Goal: Use online tool/utility: Utilize a website feature to perform a specific function

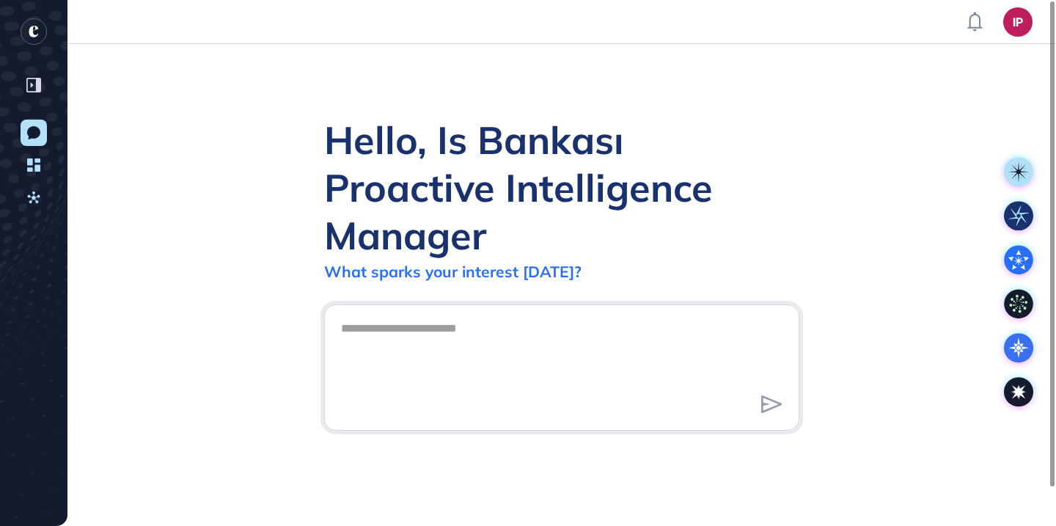
scroll to position [1, 1]
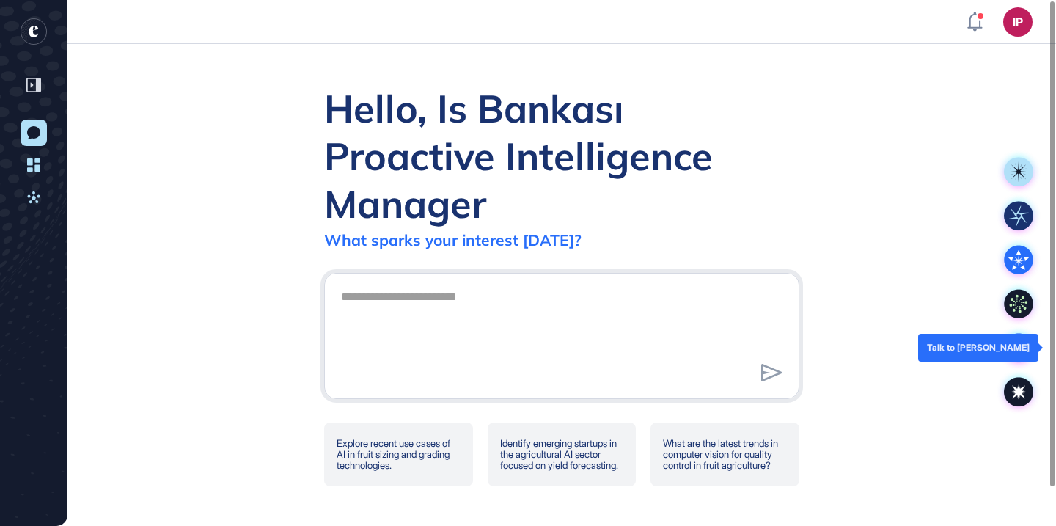
click at [1019, 340] on icon at bounding box center [1018, 347] width 29 height 29
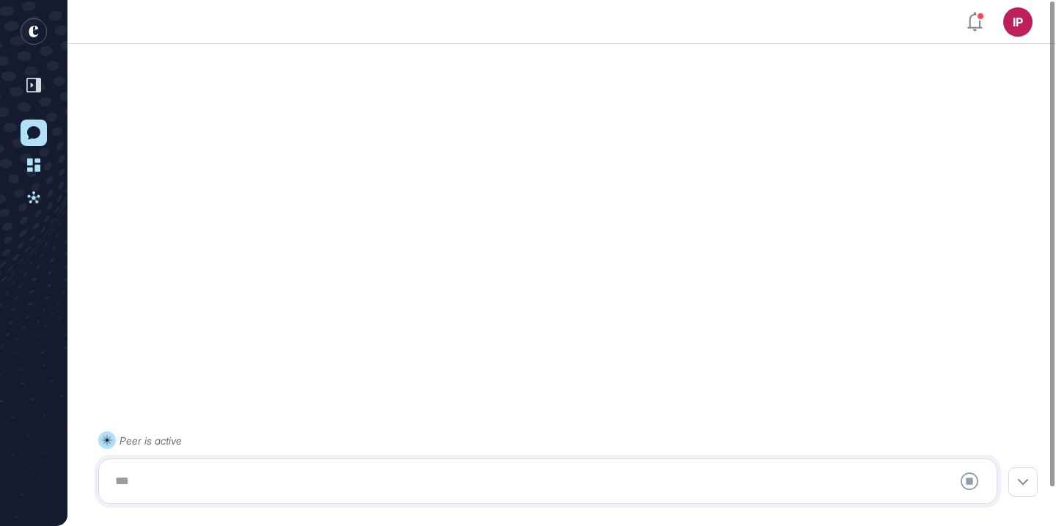
click at [425, 482] on div at bounding box center [547, 481] width 883 height 29
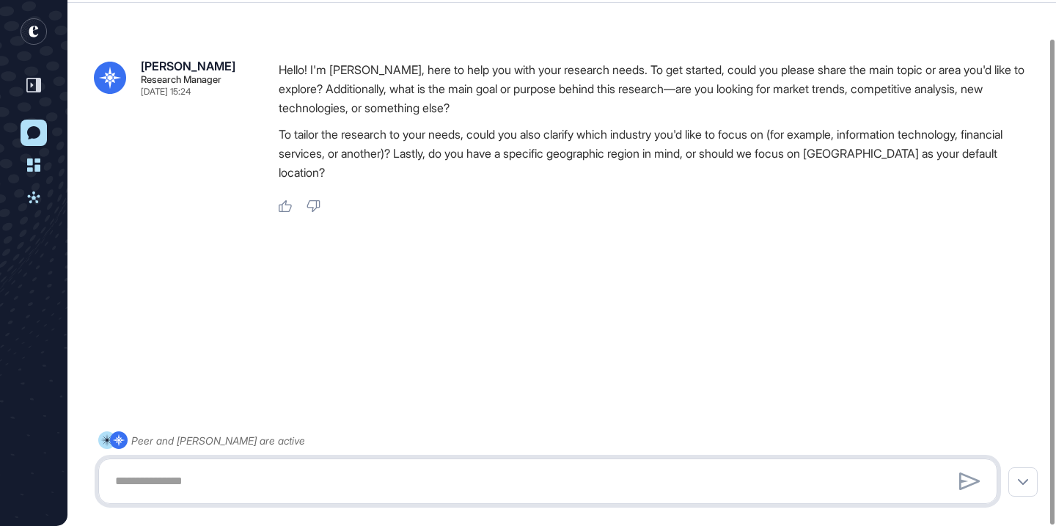
click at [269, 476] on textarea at bounding box center [547, 481] width 883 height 29
paste textarea "**********"
type textarea "**********"
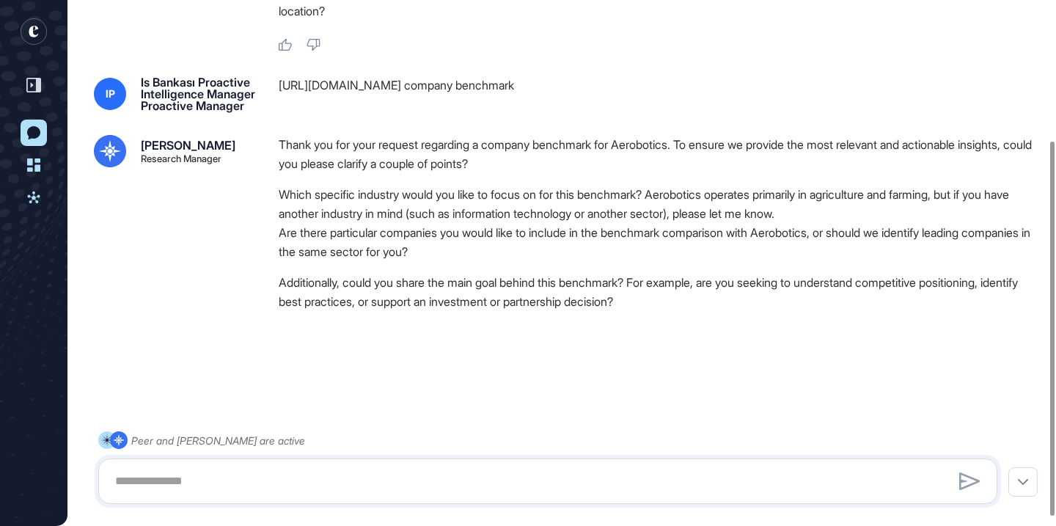
scroll to position [209, 0]
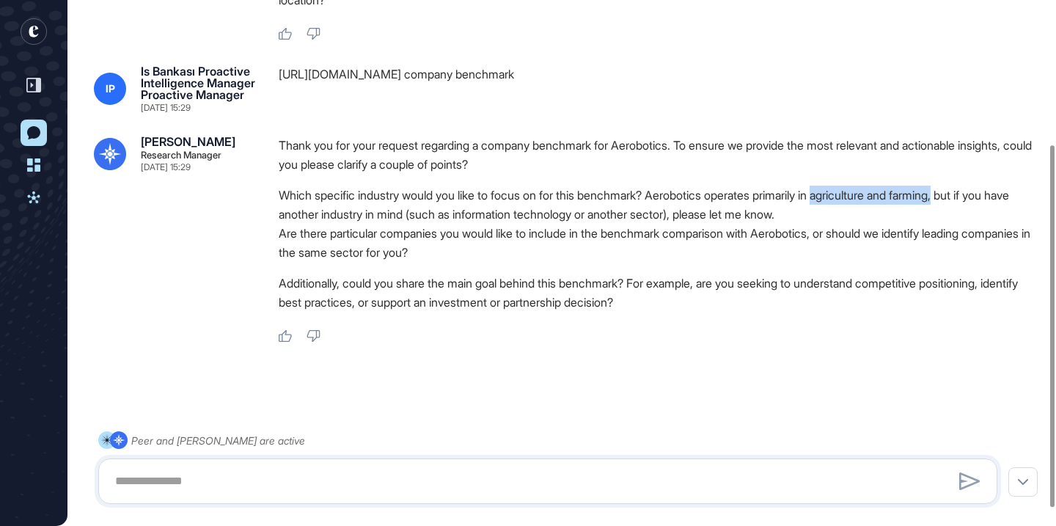
drag, startPoint x: 847, startPoint y: 205, endPoint x: 976, endPoint y: 208, distance: 129.1
click at [977, 208] on li "Which specific industry would you like to focus on for this benchmark? Aeroboti…" at bounding box center [660, 205] width 763 height 38
copy li "agriculture and farming"
click at [508, 485] on textarea at bounding box center [547, 481] width 883 height 29
paste textarea "**********"
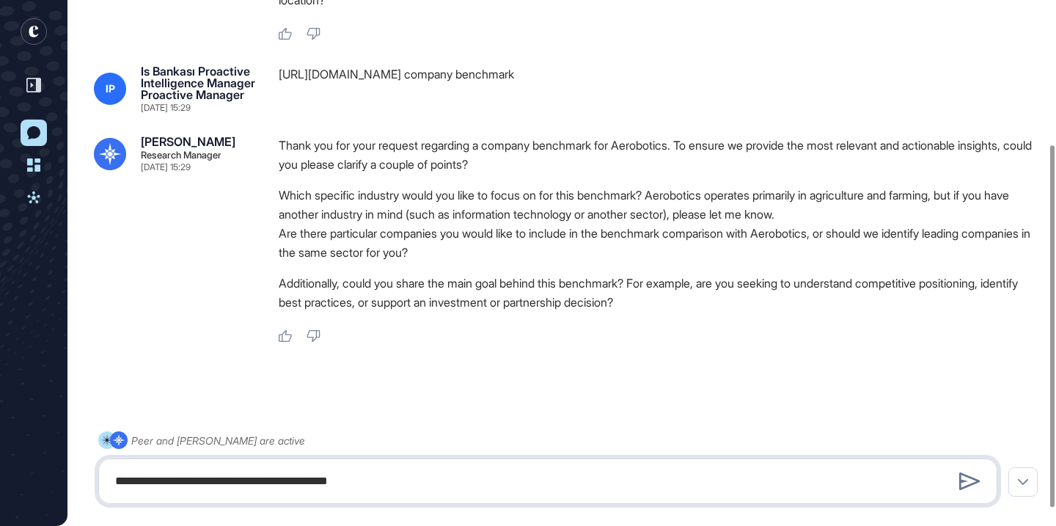
type textarea "**********"
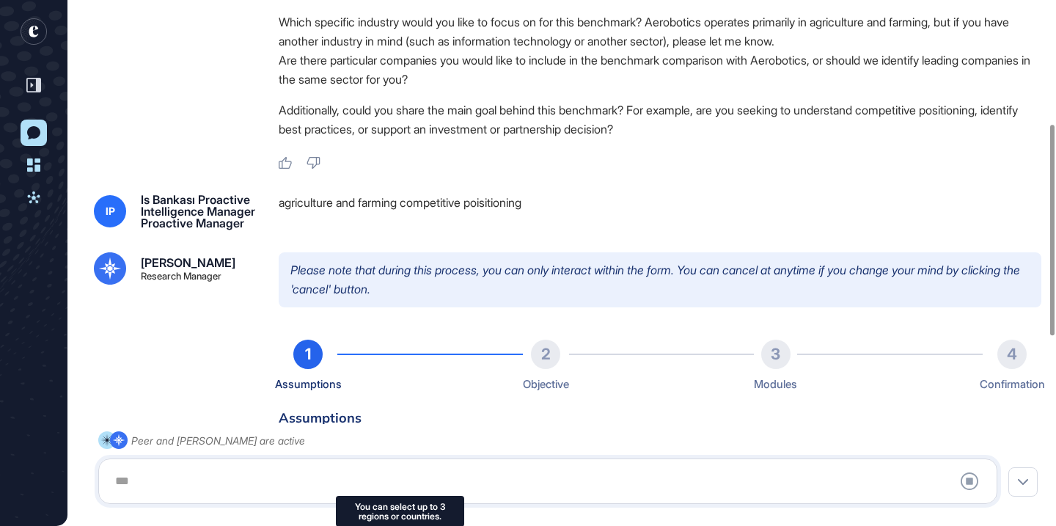
scroll to position [22, 0]
type input "**********"
type input "*"
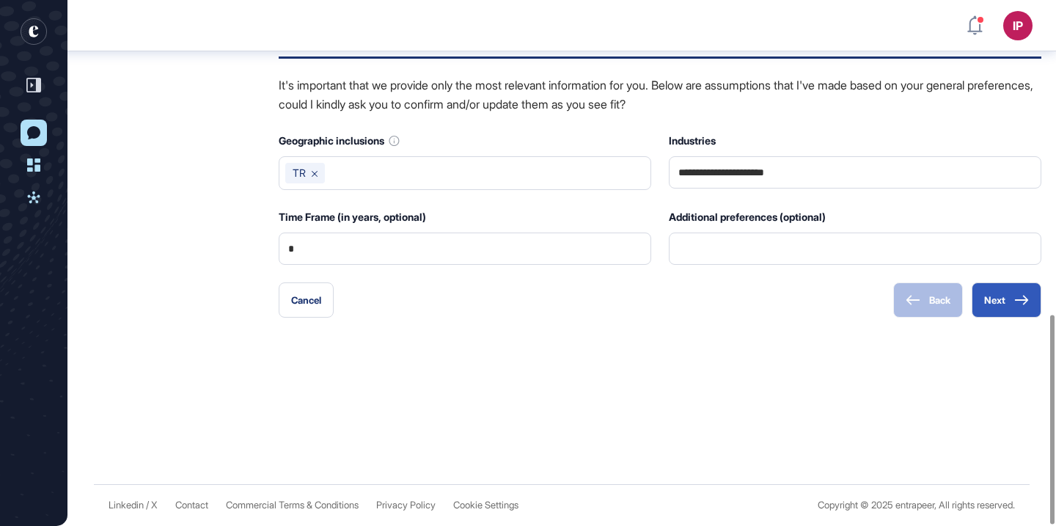
scroll to position [800, 0]
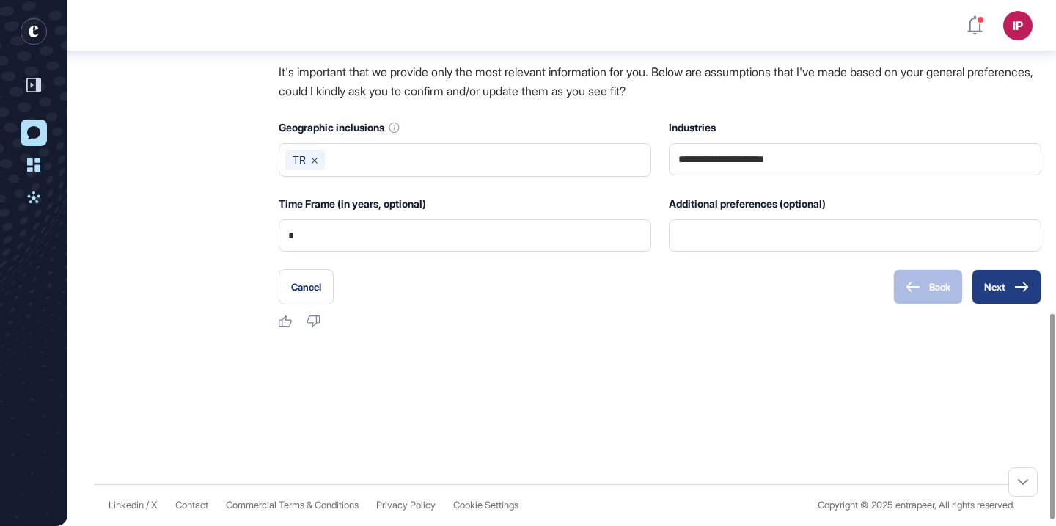
click at [990, 291] on button "Next" at bounding box center [1007, 286] width 70 height 35
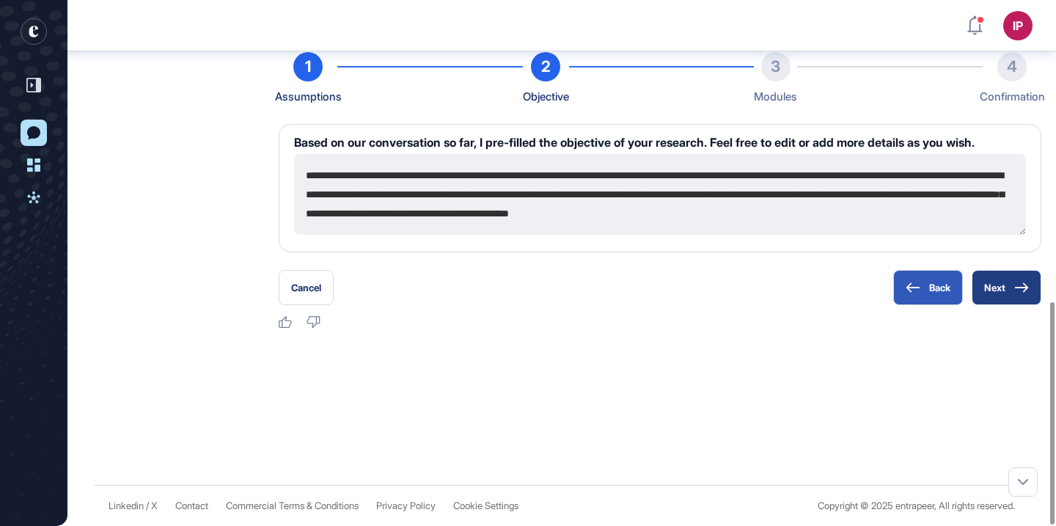
scroll to position [713, 0]
click at [1020, 278] on button "Next" at bounding box center [1007, 287] width 70 height 35
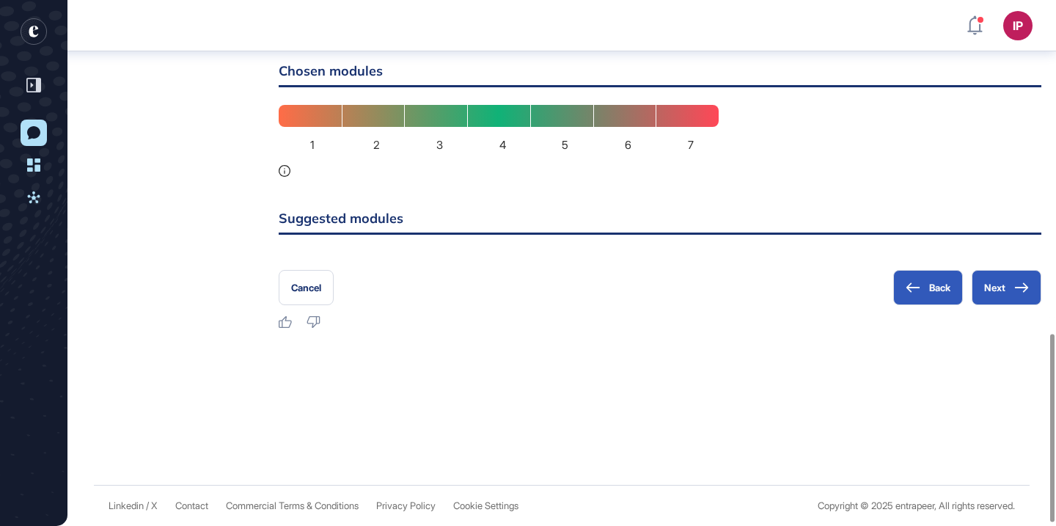
scroll to position [715, 0]
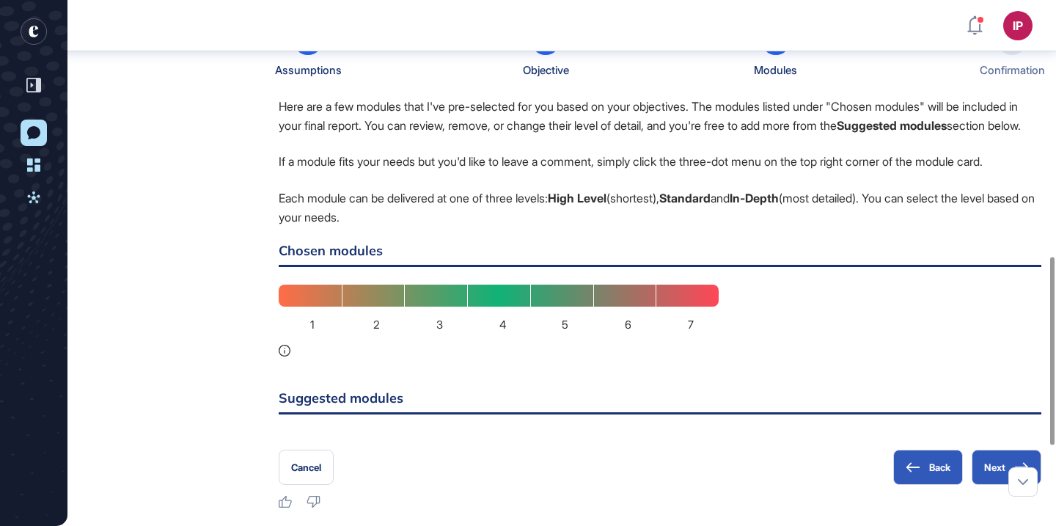
click at [423, 307] on div "3" at bounding box center [435, 296] width 63 height 22
click at [373, 334] on span "2" at bounding box center [376, 325] width 7 height 18
click at [309, 357] on div "1 2 3 4 5 6 7" at bounding box center [499, 321] width 440 height 72
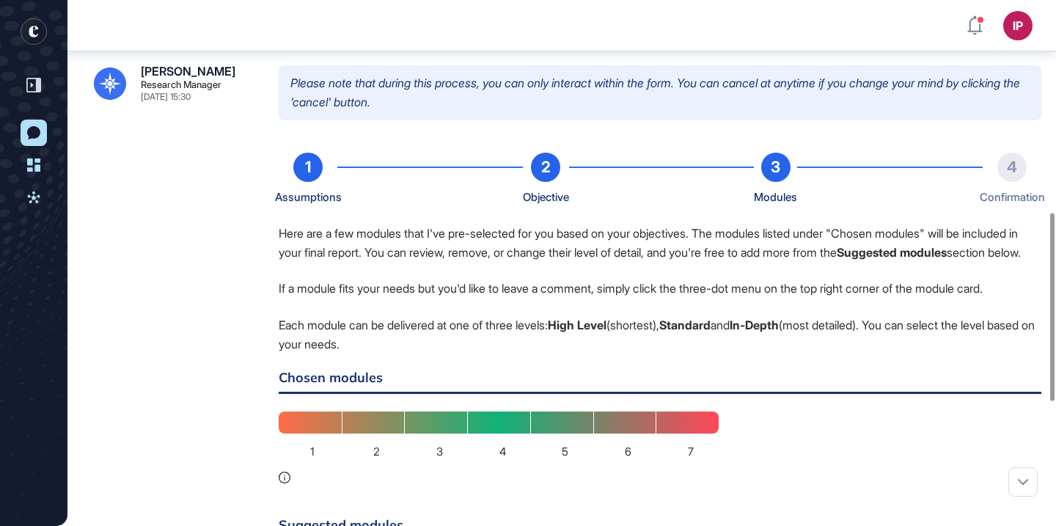
scroll to position [610, 0]
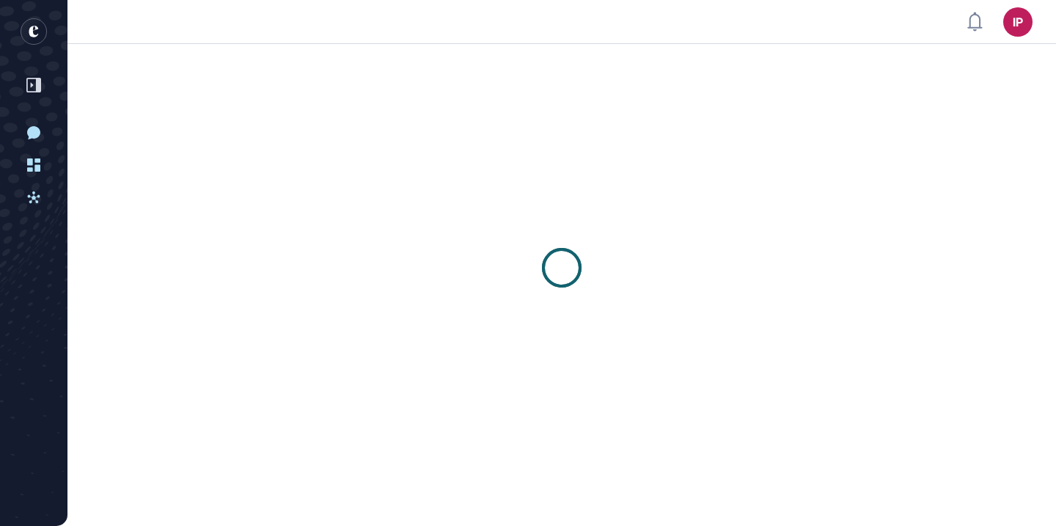
scroll to position [1, 1]
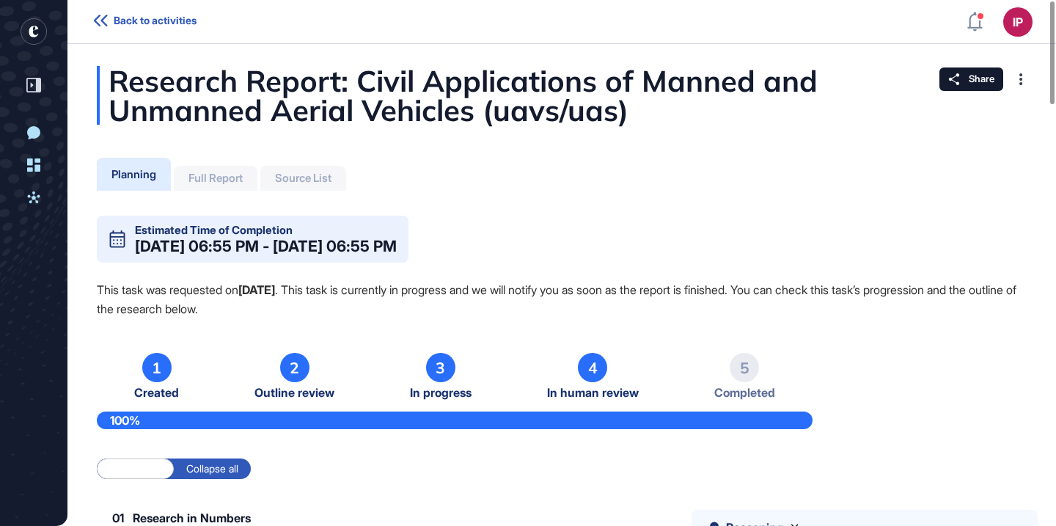
click at [233, 178] on div "Full Report" at bounding box center [216, 178] width 54 height 13
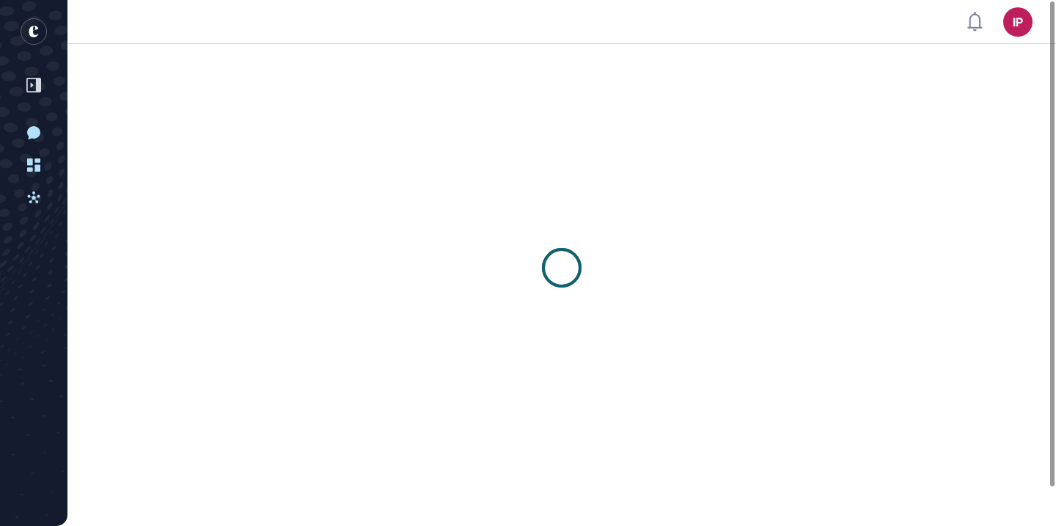
scroll to position [1, 1]
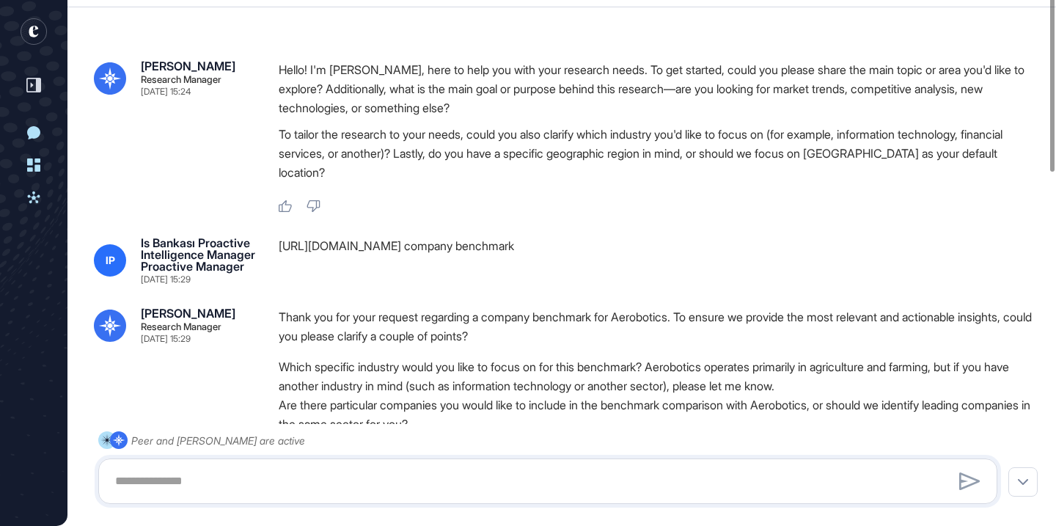
scroll to position [148, 0]
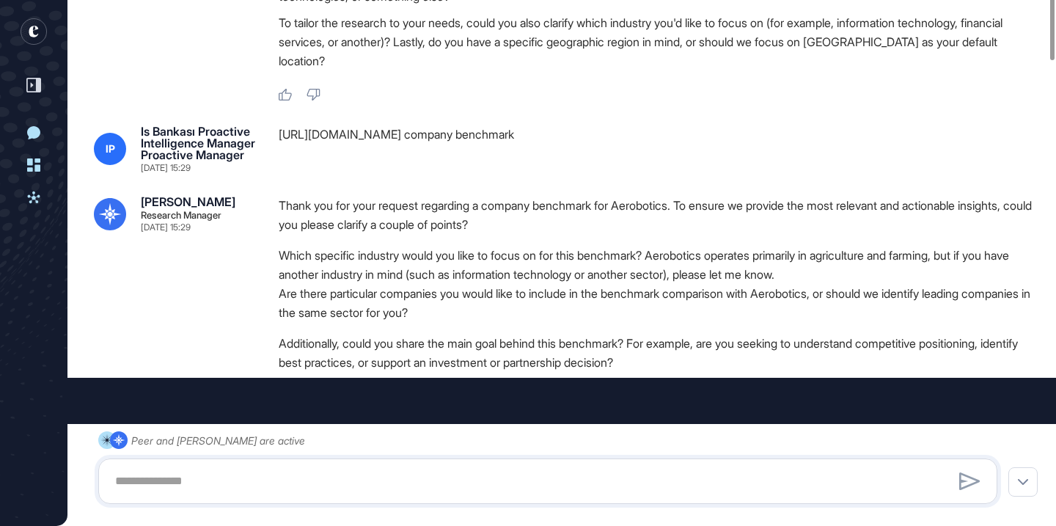
type input "**********"
type input "*"
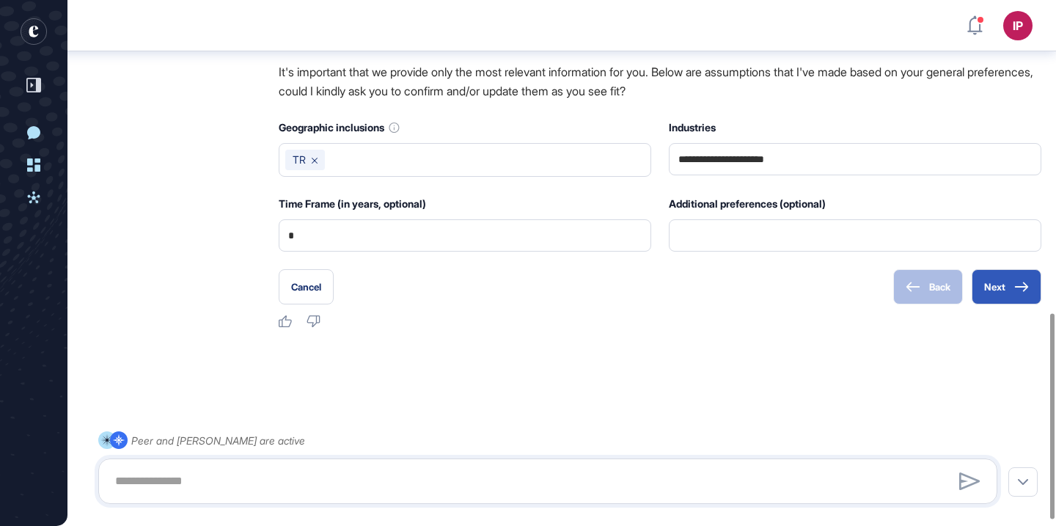
scroll to position [814, 0]
click at [1031, 282] on button "Next" at bounding box center [1007, 286] width 70 height 35
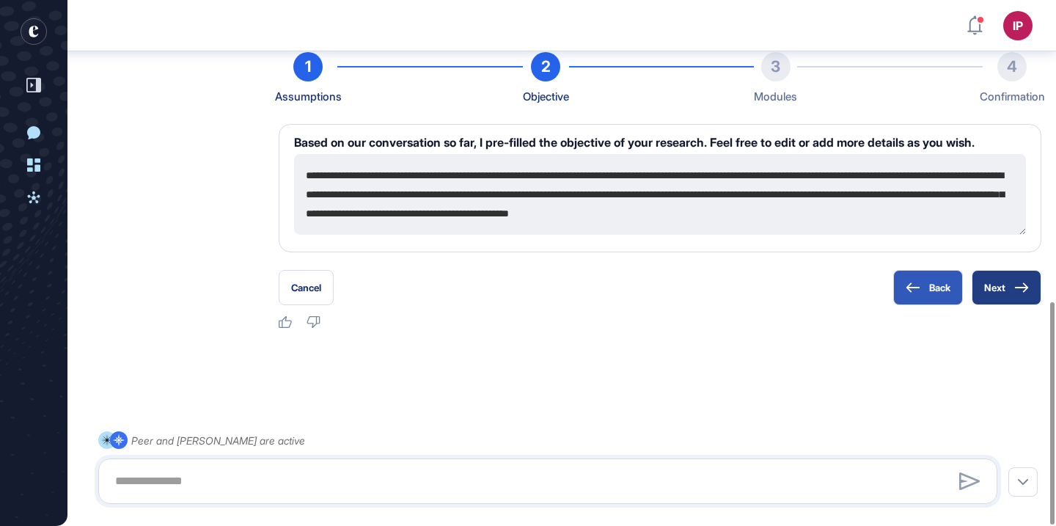
click at [1018, 284] on icon at bounding box center [1022, 287] width 15 height 10
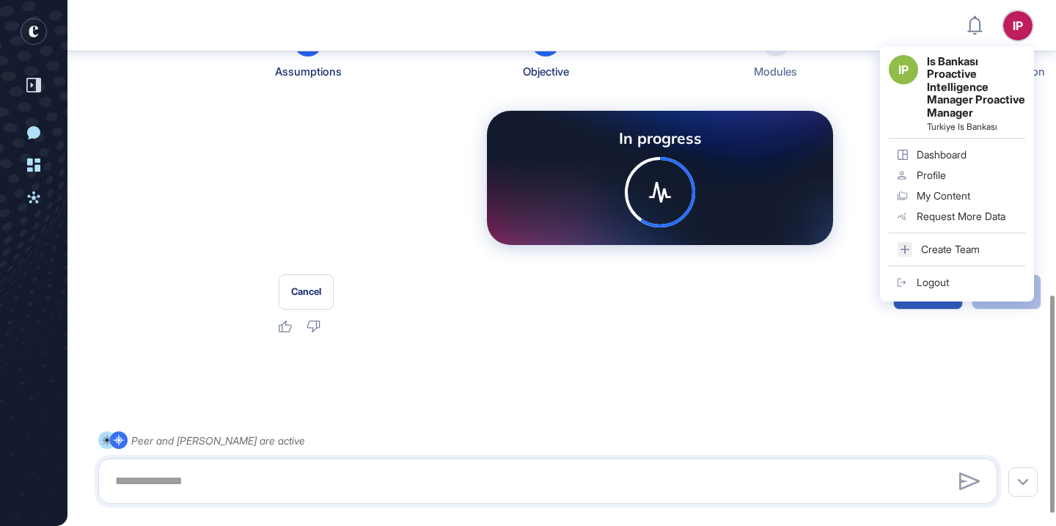
click at [671, 297] on div "1 Assumptions 2 Objective 3 Modules 4 Confirmation In progress Cancel Back Next" at bounding box center [660, 168] width 763 height 282
click at [731, 306] on div "Cancel Back Next" at bounding box center [660, 291] width 763 height 35
click at [827, 110] on div "1 Assumptions 2 Objective 3 Modules 4 Confirmation In progress Cancel Back Next" at bounding box center [660, 168] width 763 height 282
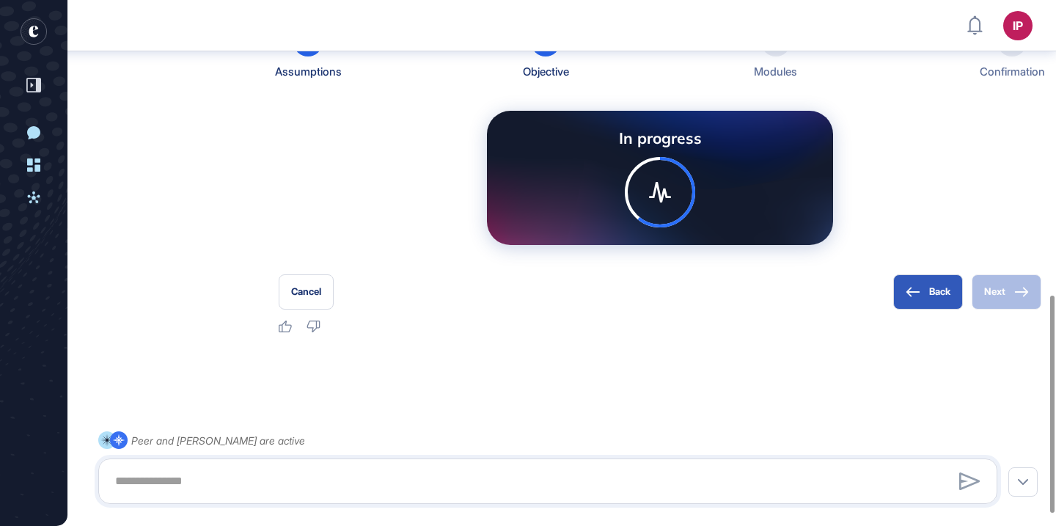
click at [791, 395] on div at bounding box center [562, 386] width 936 height 59
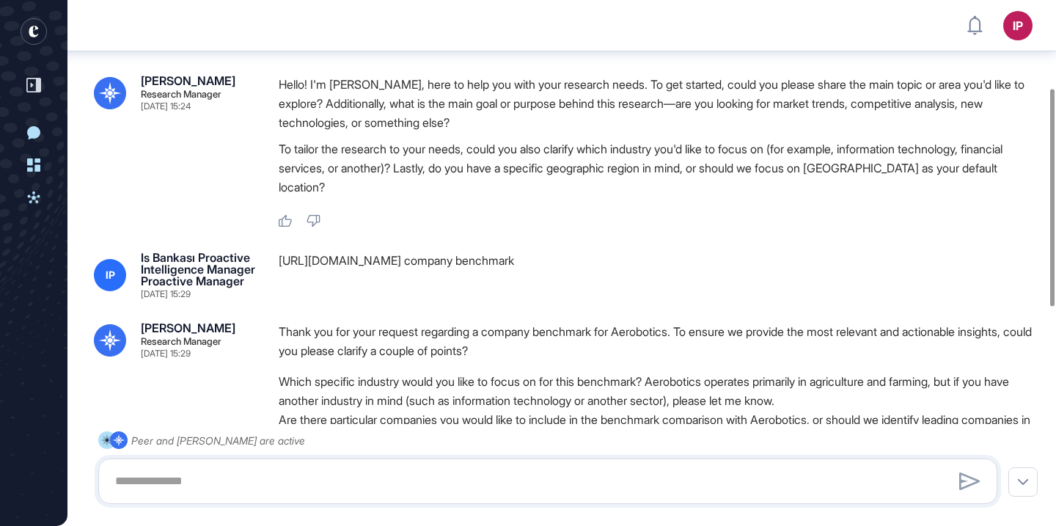
scroll to position [0, 0]
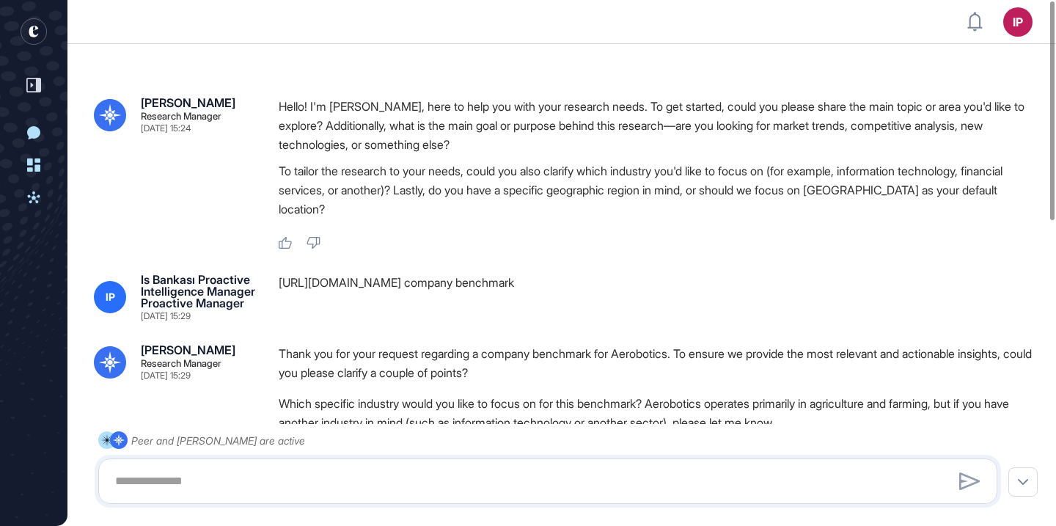
click at [417, 281] on div "https://aerobotics.com/ company benchmark" at bounding box center [660, 297] width 763 height 47
copy div "https://aerobotics.com/ company benchmark"
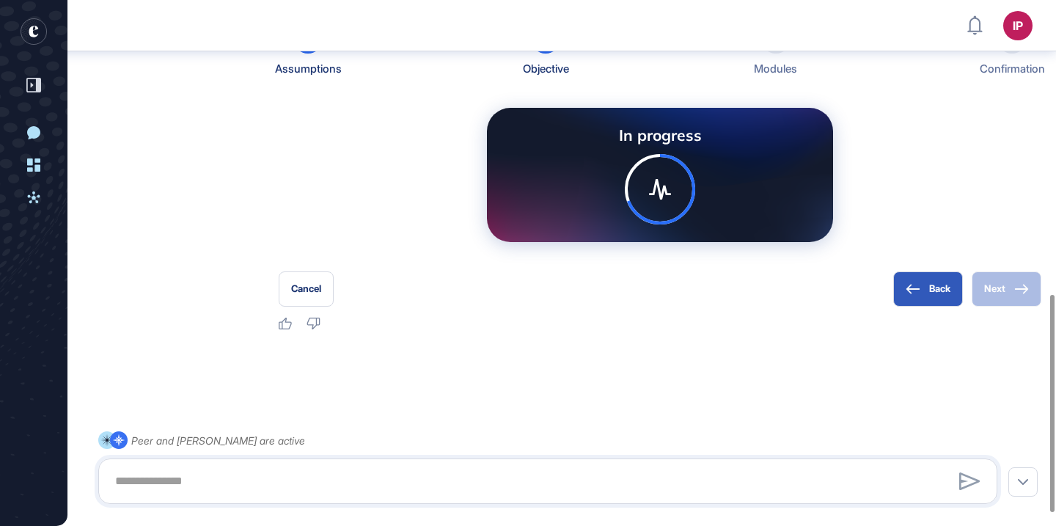
scroll to position [711, 0]
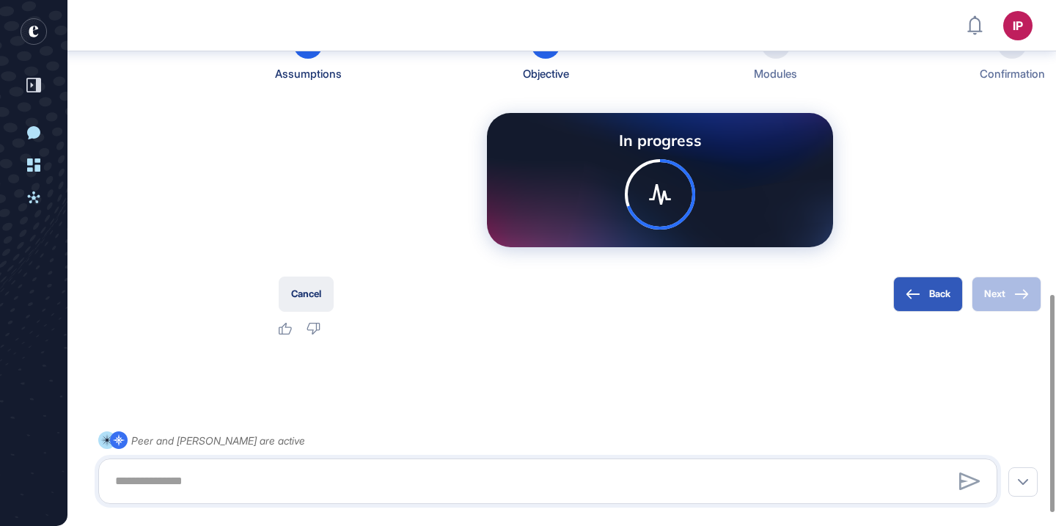
click at [323, 312] on button "Cancel" at bounding box center [306, 294] width 55 height 35
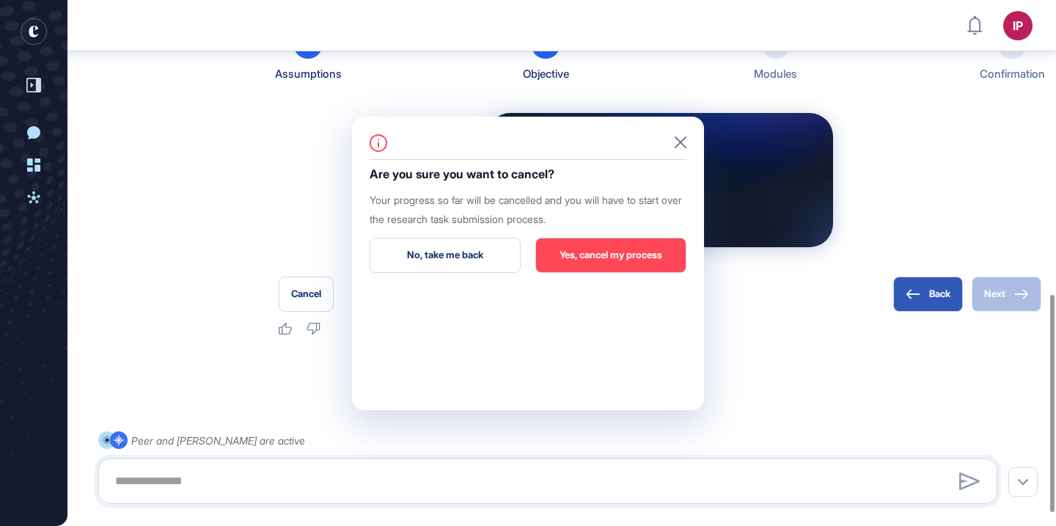
click at [668, 141] on div at bounding box center [528, 147] width 317 height 26
click at [684, 141] on icon at bounding box center [681, 142] width 12 height 12
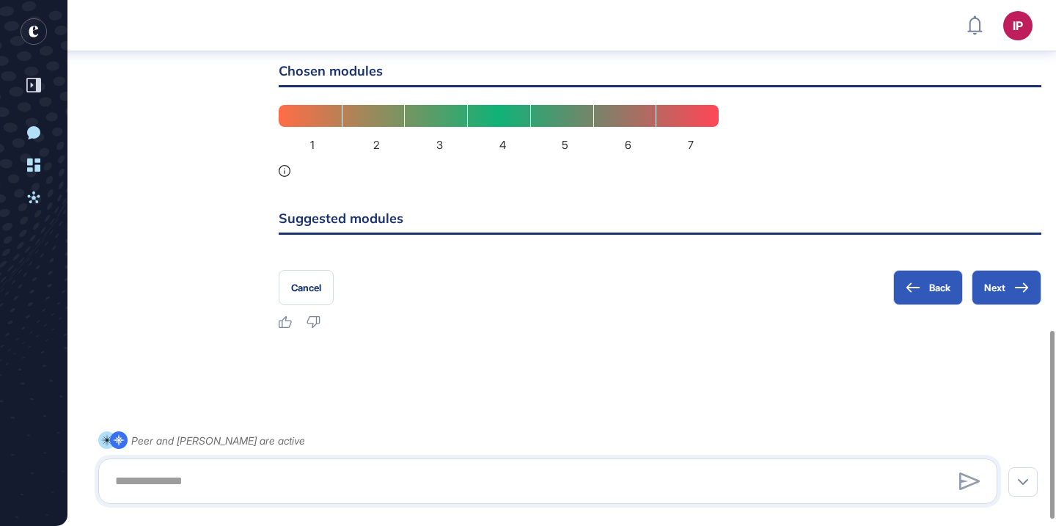
scroll to position [938, 0]
click at [1016, 279] on button "Next" at bounding box center [1007, 287] width 70 height 35
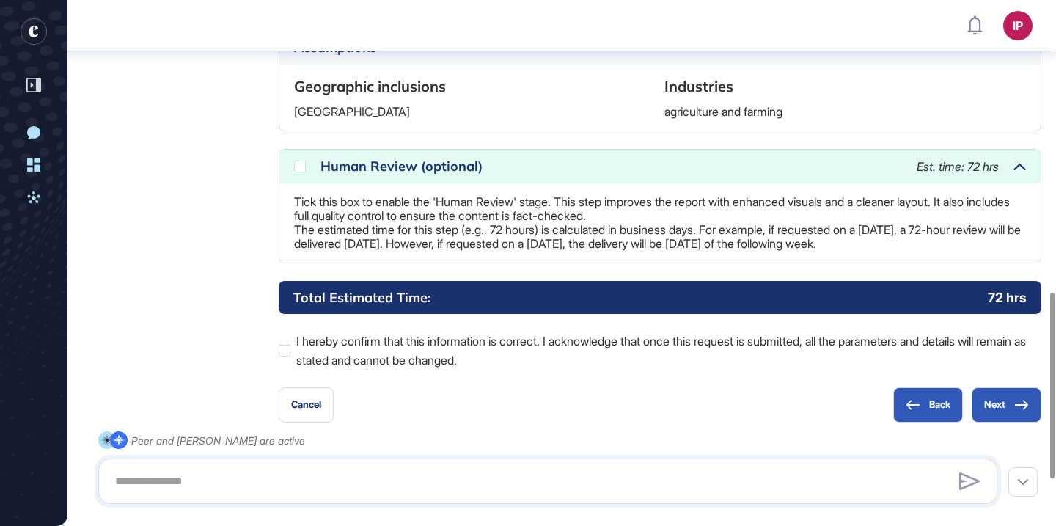
scroll to position [777, 0]
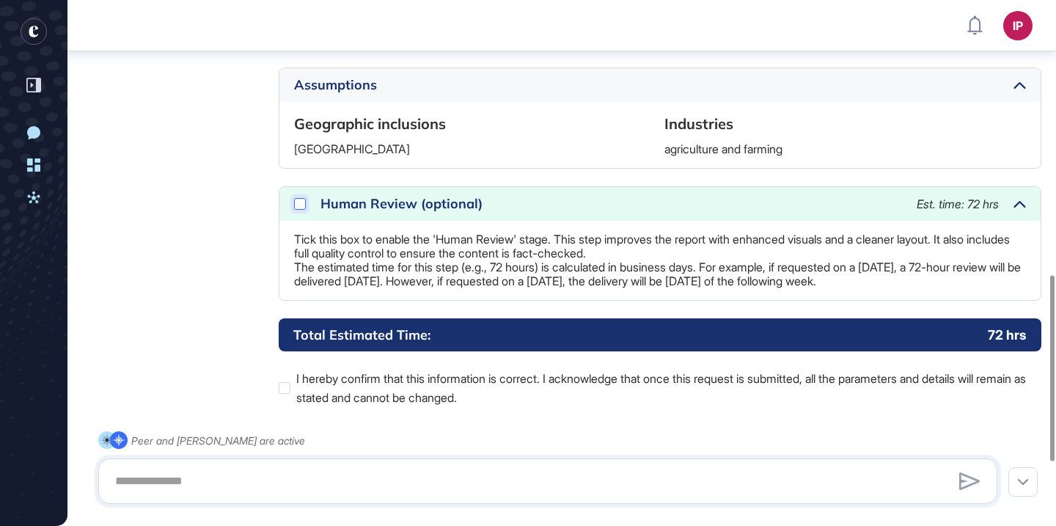
click at [0, 0] on icon at bounding box center [0, 0] width 0 height 0
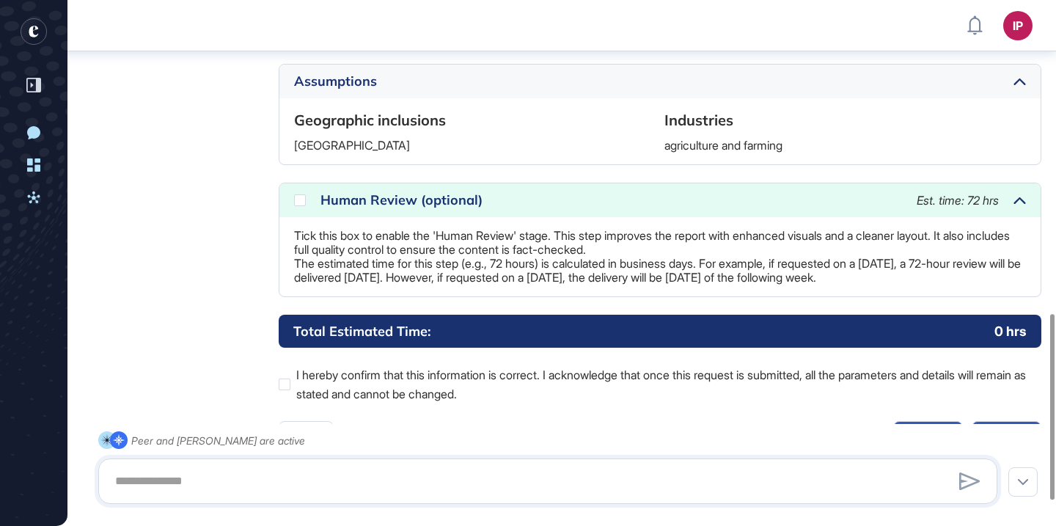
scroll to position [957, 0]
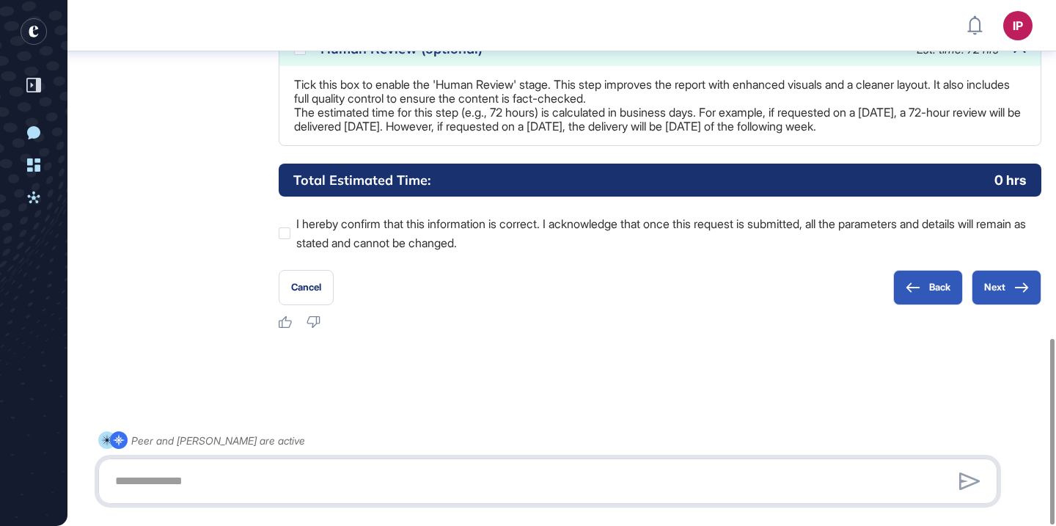
click at [353, 477] on textarea at bounding box center [547, 481] width 883 height 29
paste textarea "**********"
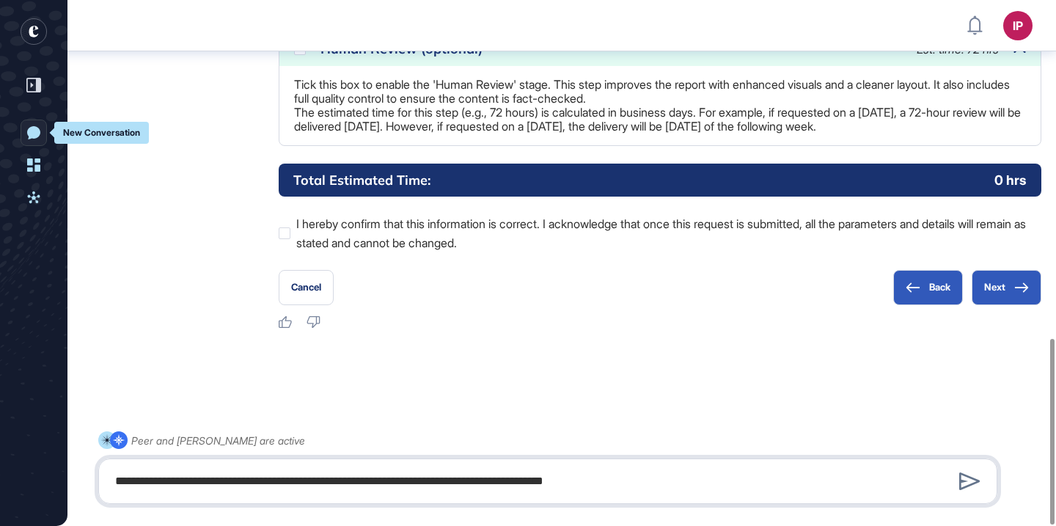
type textarea "**********"
click at [39, 125] on link "New Conversation" at bounding box center [34, 133] width 26 height 26
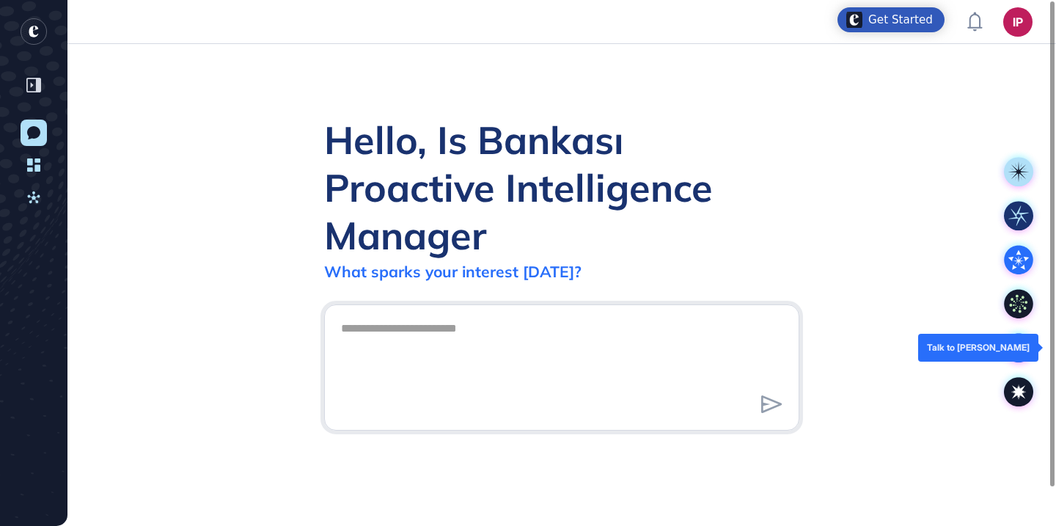
click at [1013, 335] on icon at bounding box center [1018, 347] width 29 height 29
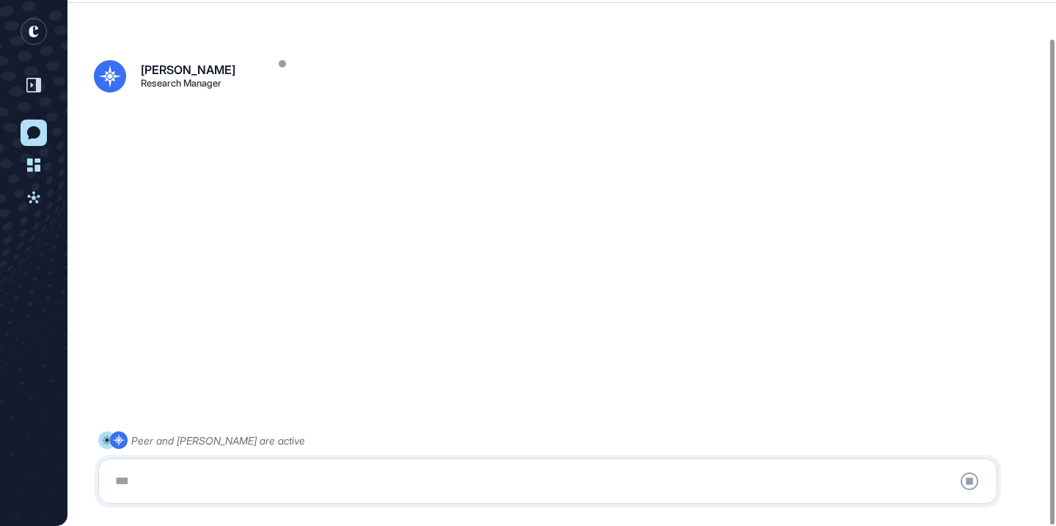
scroll to position [41, 0]
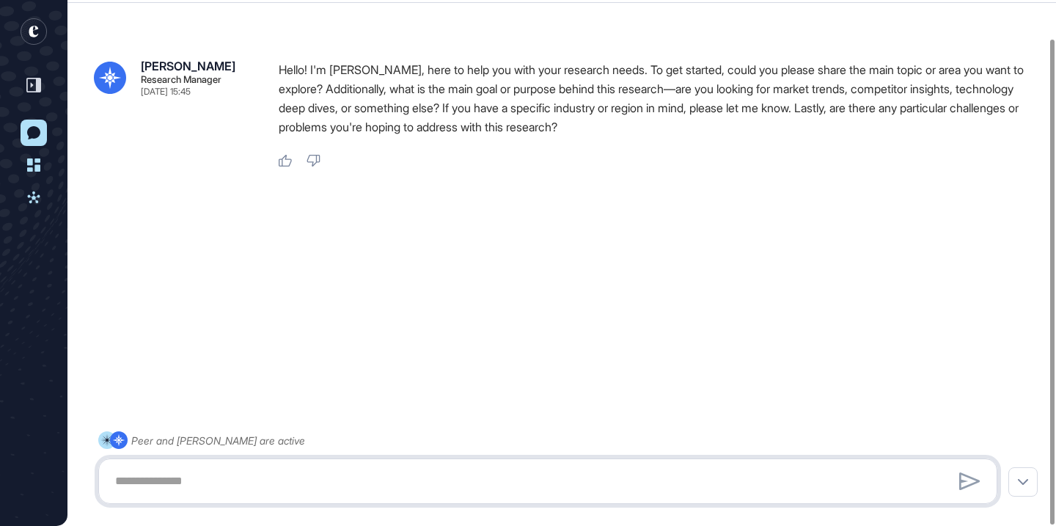
click at [692, 468] on textarea at bounding box center [547, 481] width 883 height 29
paste textarea "**********"
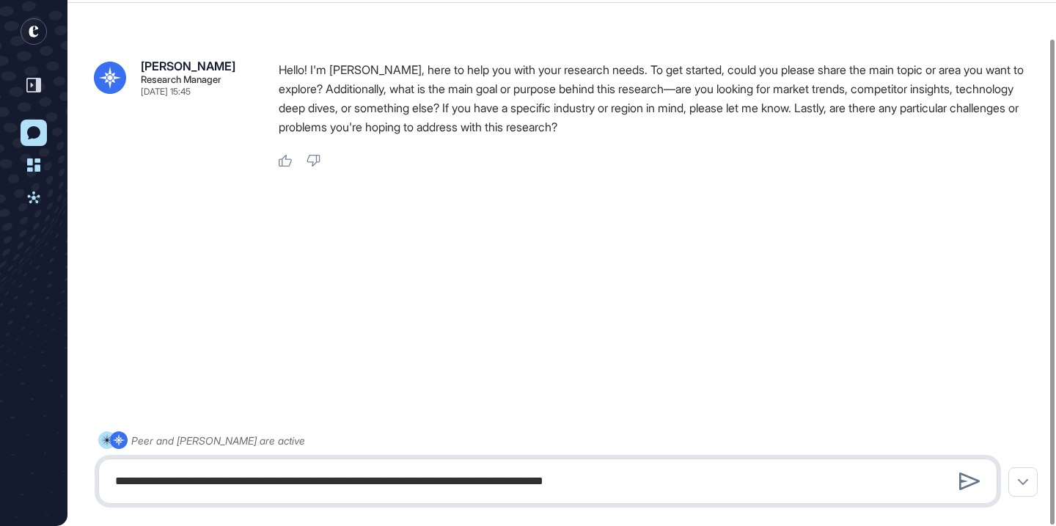
type textarea "**********"
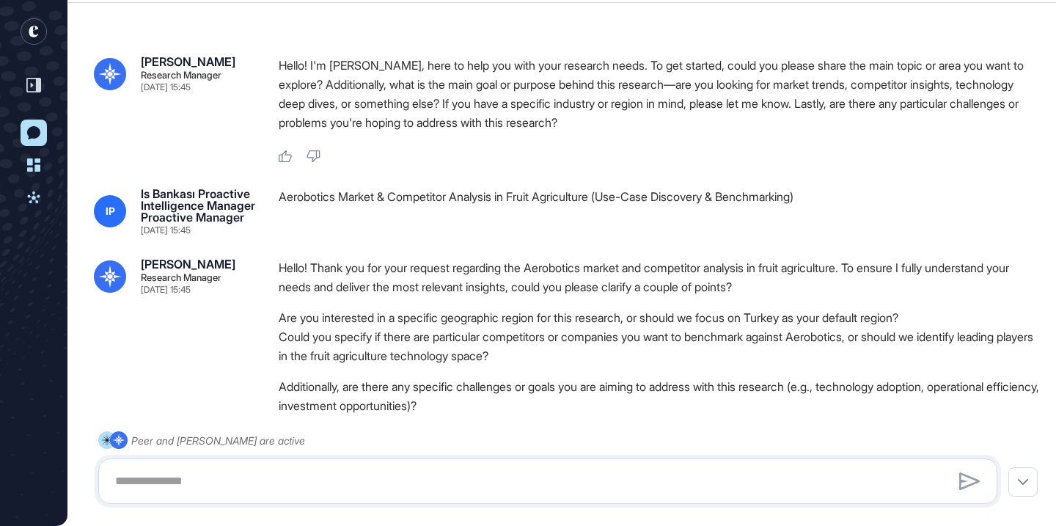
scroll to position [145, 0]
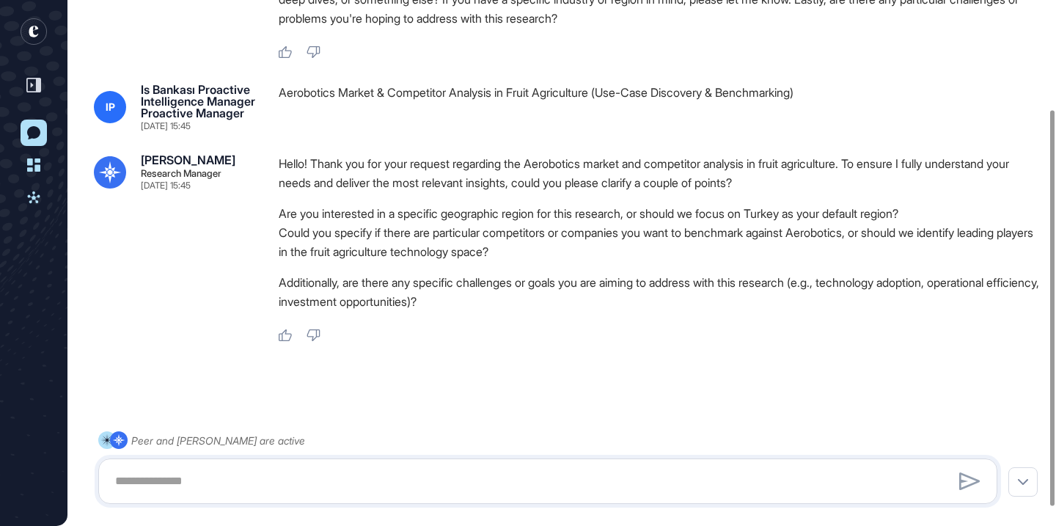
click at [431, 448] on div "Peer and Reese are active" at bounding box center [547, 467] width 899 height 73
click at [418, 472] on textarea at bounding box center [547, 481] width 883 height 29
paste textarea "**********"
click at [479, 91] on div "Aerobotics Market & Competitor Analysis in Fruit Agriculture (Use-Case Discover…" at bounding box center [660, 107] width 763 height 47
click at [479, 92] on div "Aerobotics Market & Competitor Analysis in Fruit Agriculture (Use-Case Discover…" at bounding box center [660, 107] width 763 height 47
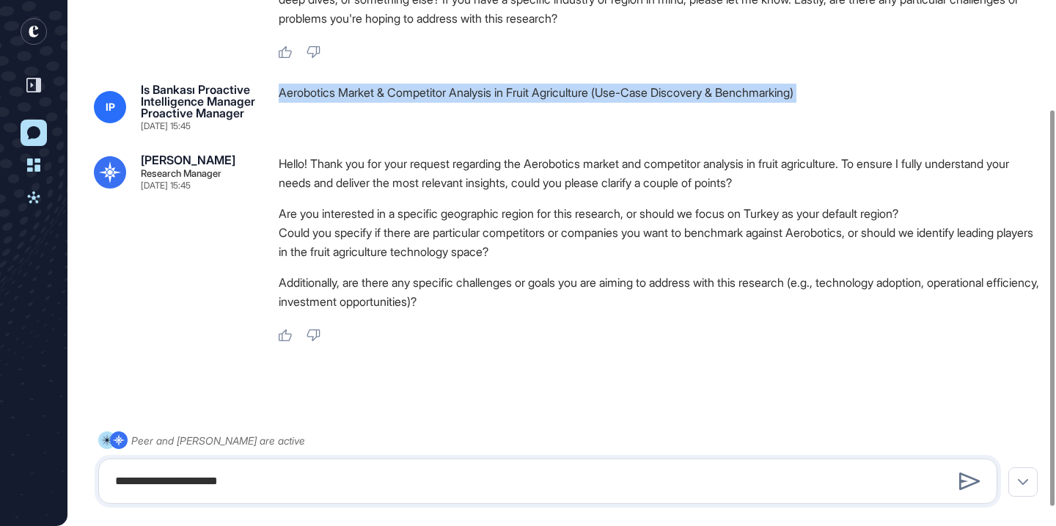
click at [479, 92] on div "Aerobotics Market & Competitor Analysis in Fruit Agriculture (Use-Case Discover…" at bounding box center [660, 107] width 763 height 47
copy div "Aerobotics Market & Competitor Analysis in Fruit Agriculture (Use-Case Discover…"
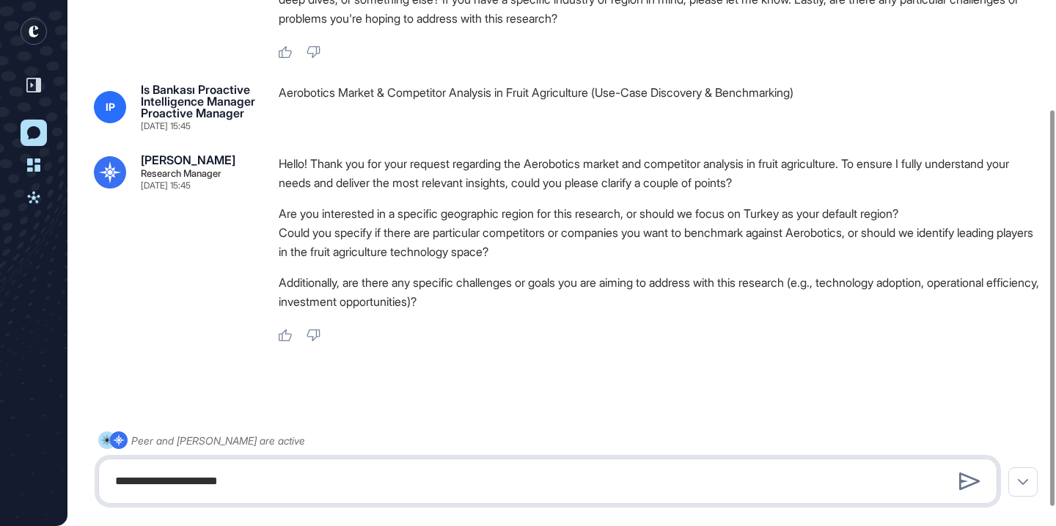
click at [342, 483] on textarea "**********" at bounding box center [547, 481] width 883 height 29
paste textarea "**********"
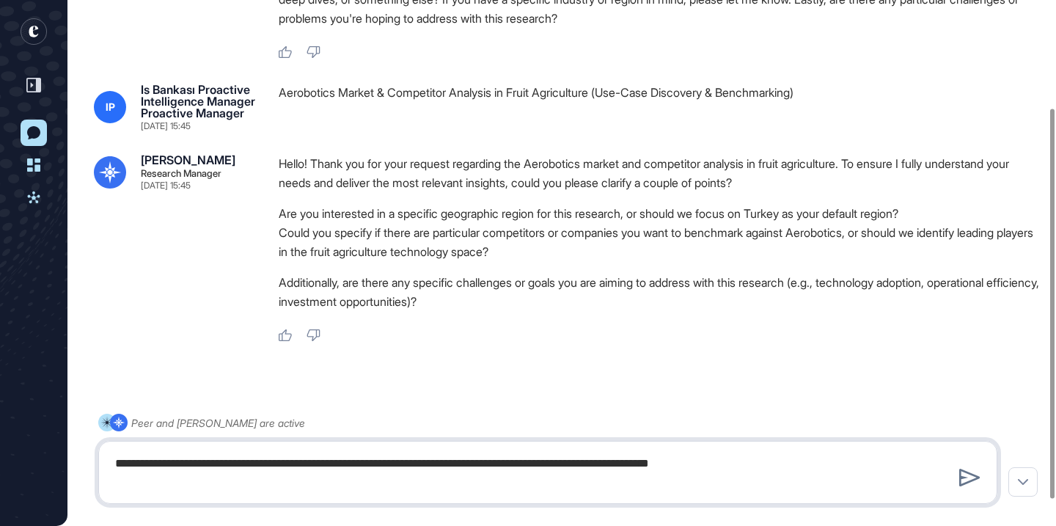
type textarea "**********"
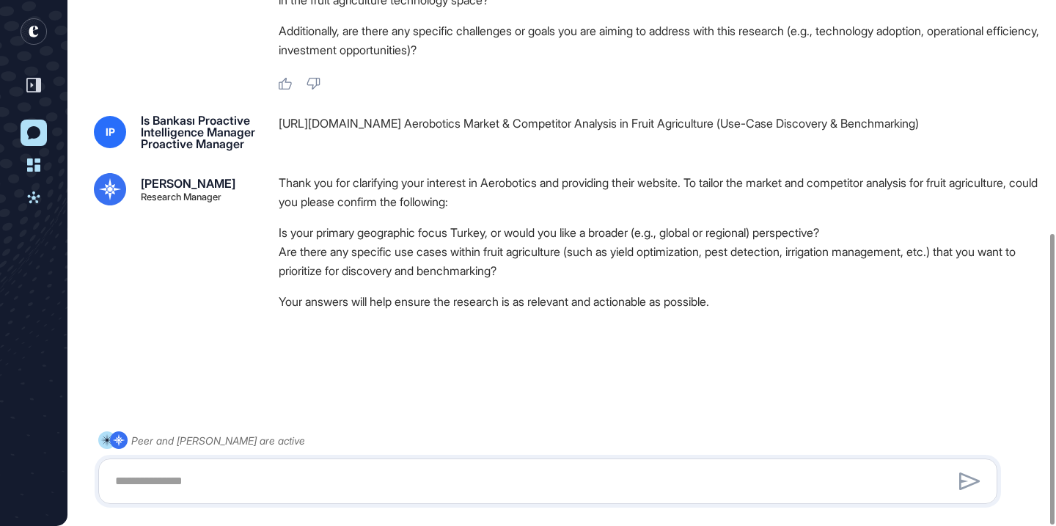
scroll to position [420, 0]
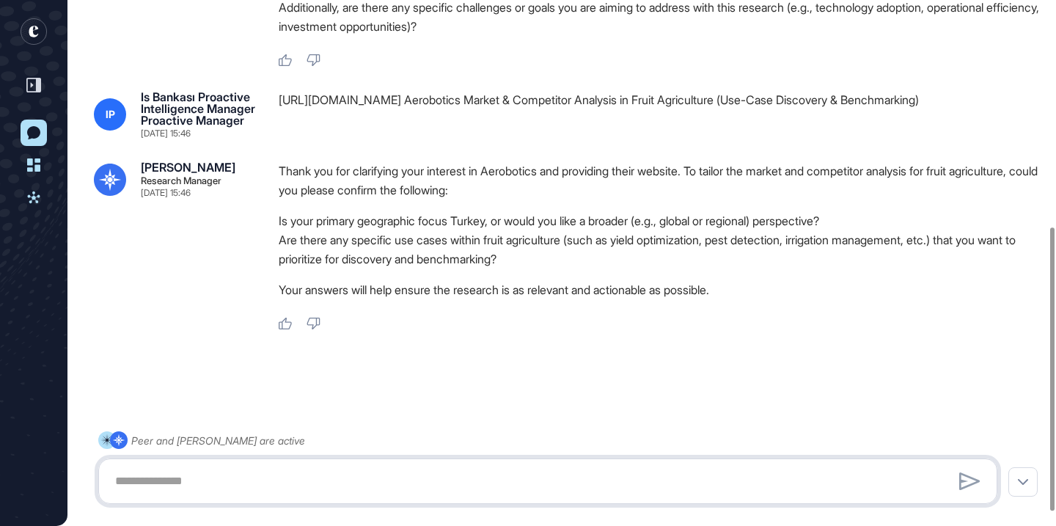
click at [451, 473] on textarea at bounding box center [547, 481] width 883 height 29
drag, startPoint x: 632, startPoint y: 263, endPoint x: 800, endPoint y: 257, distance: 168.8
click at [802, 259] on li "Are there any specific use cases within fruit agriculture (such as yield optimi…" at bounding box center [660, 249] width 763 height 38
click at [689, 261] on li "Are there any specific use cases within fruit agriculture (such as yield optimi…" at bounding box center [660, 249] width 763 height 38
click at [385, 484] on textarea "********" at bounding box center [547, 481] width 883 height 29
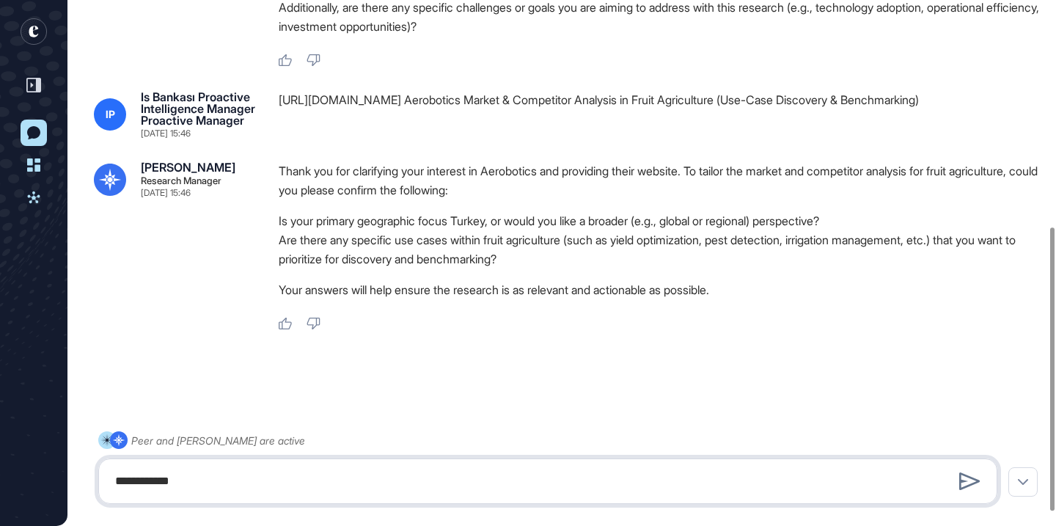
type textarea "**********"
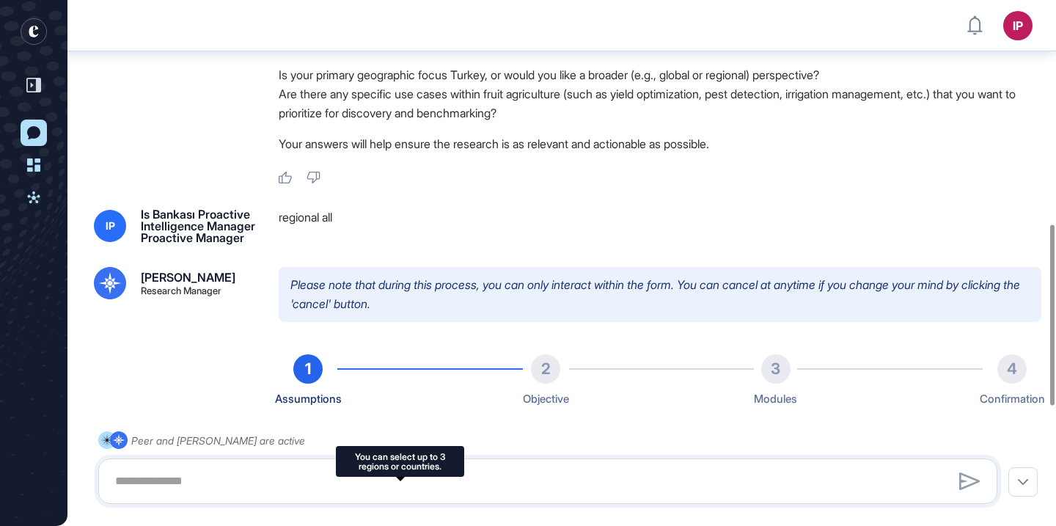
scroll to position [0, 0]
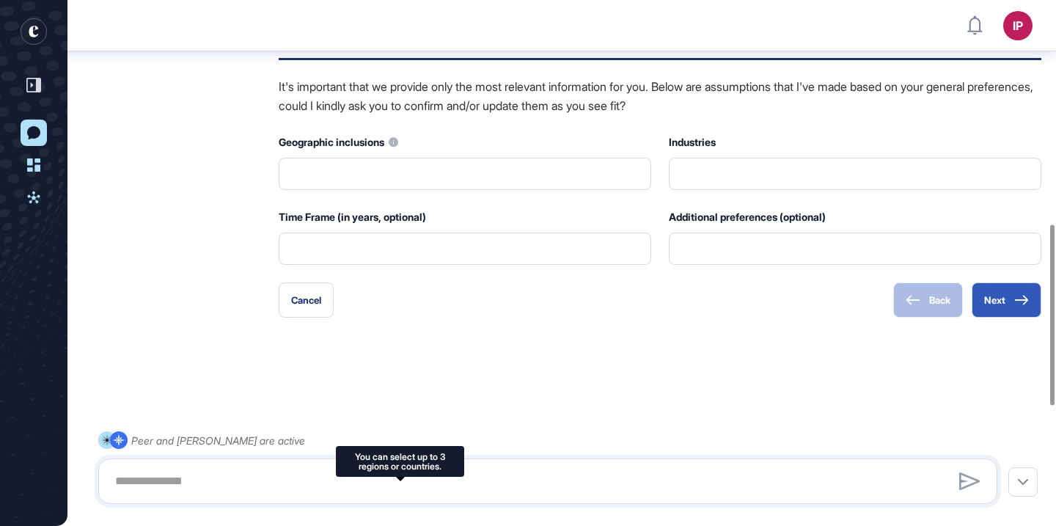
type input "**********"
type input "*"
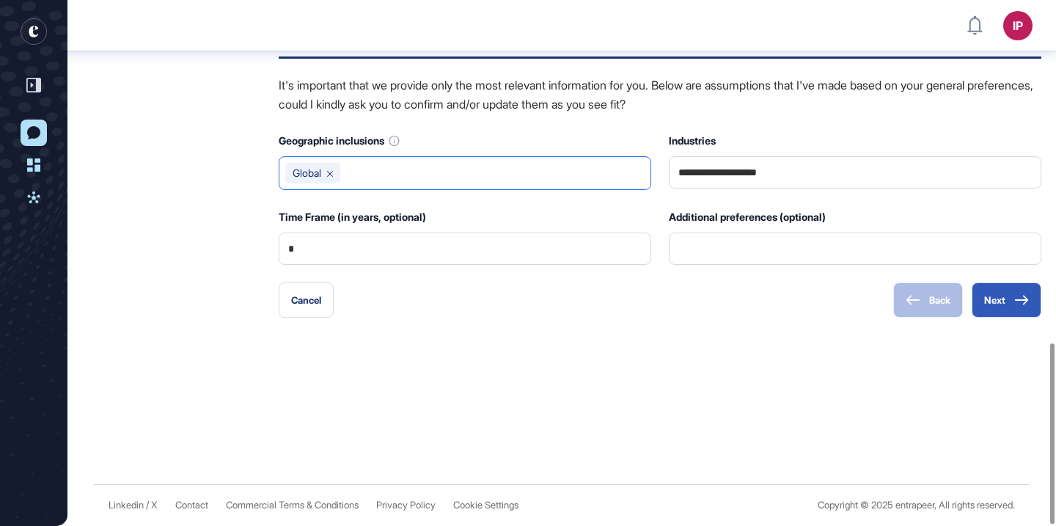
scroll to position [1009, 0]
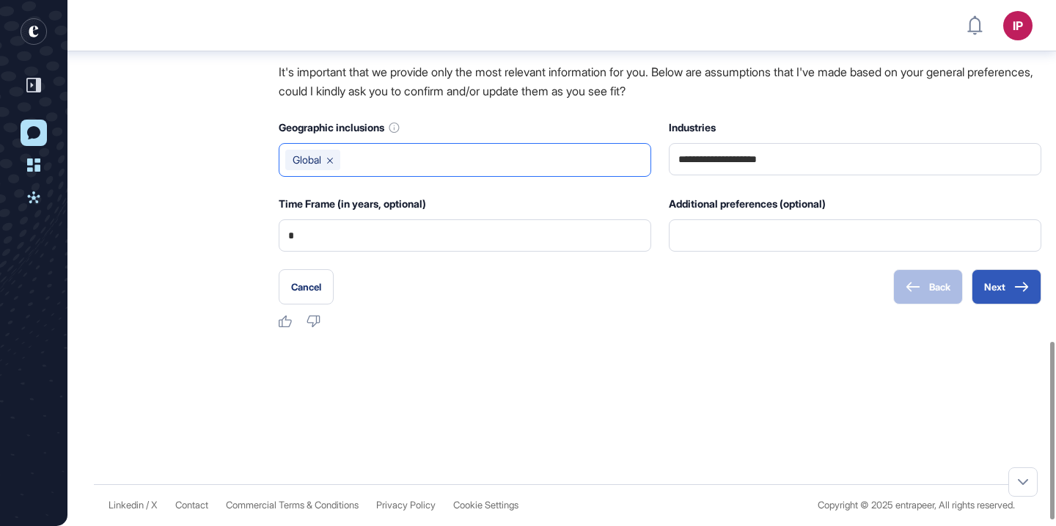
click at [333, 164] on icon at bounding box center [330, 161] width 6 height 6
click at [348, 170] on input "text" at bounding box center [464, 160] width 359 height 21
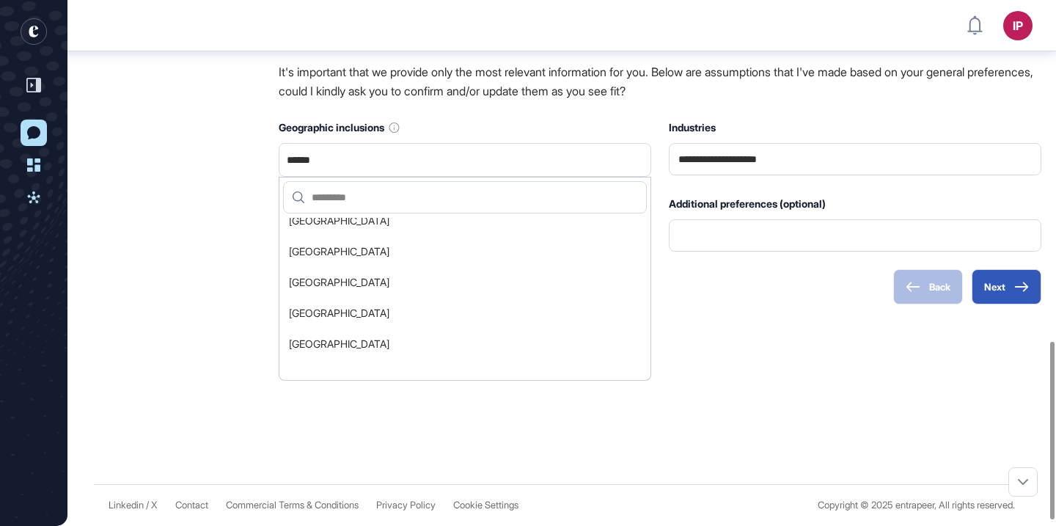
scroll to position [6752, 0]
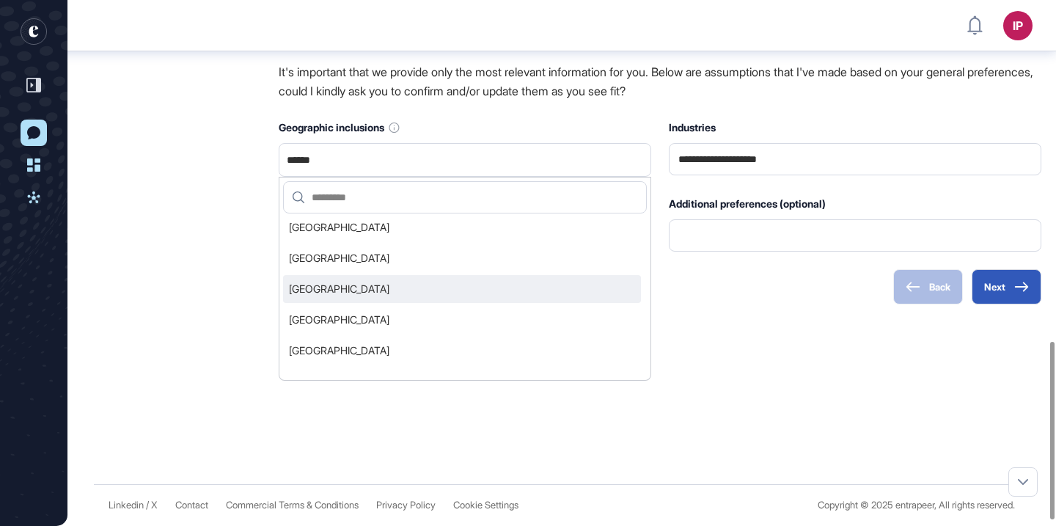
type input "******"
click at [364, 295] on li "[GEOGRAPHIC_DATA]" at bounding box center [462, 289] width 358 height 28
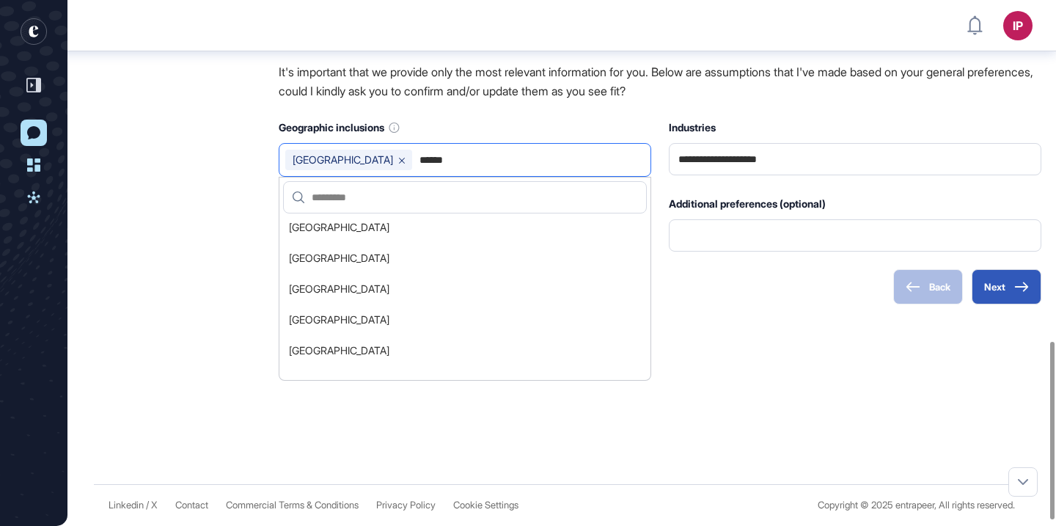
click at [470, 162] on div "Turkey ******" at bounding box center [465, 160] width 373 height 34
click at [467, 170] on input "******" at bounding box center [531, 160] width 227 height 21
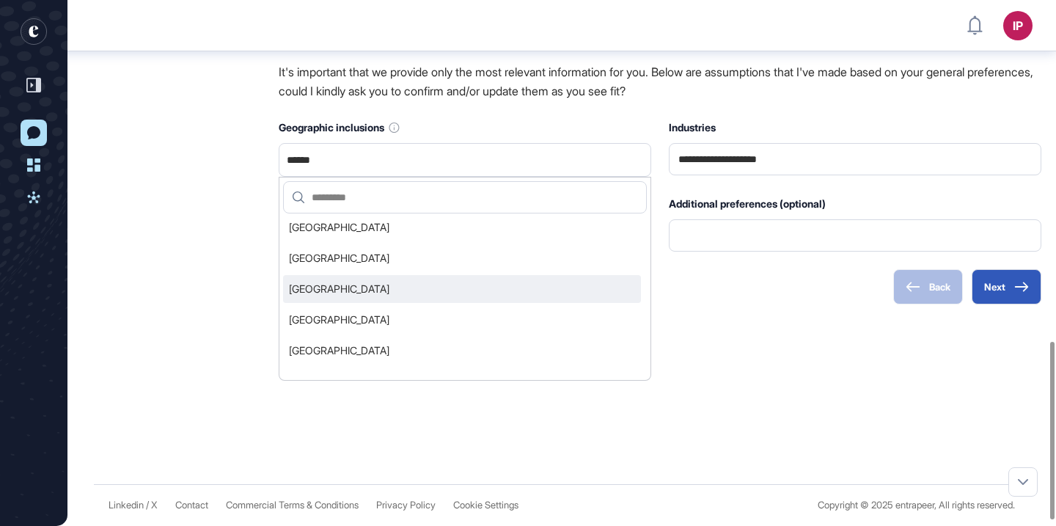
type input "******"
click at [340, 303] on li "[GEOGRAPHIC_DATA]" at bounding box center [462, 289] width 358 height 28
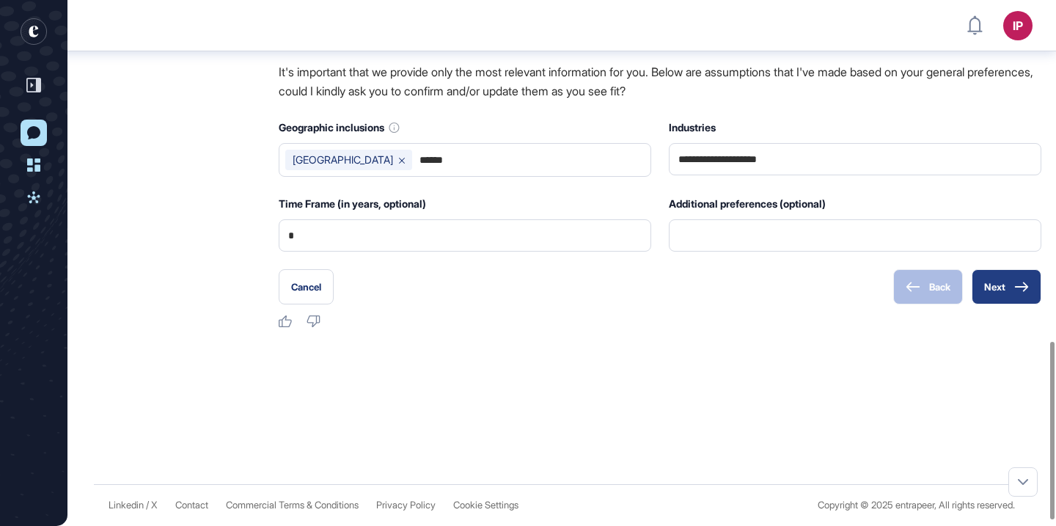
click at [1017, 292] on icon at bounding box center [1022, 287] width 15 height 10
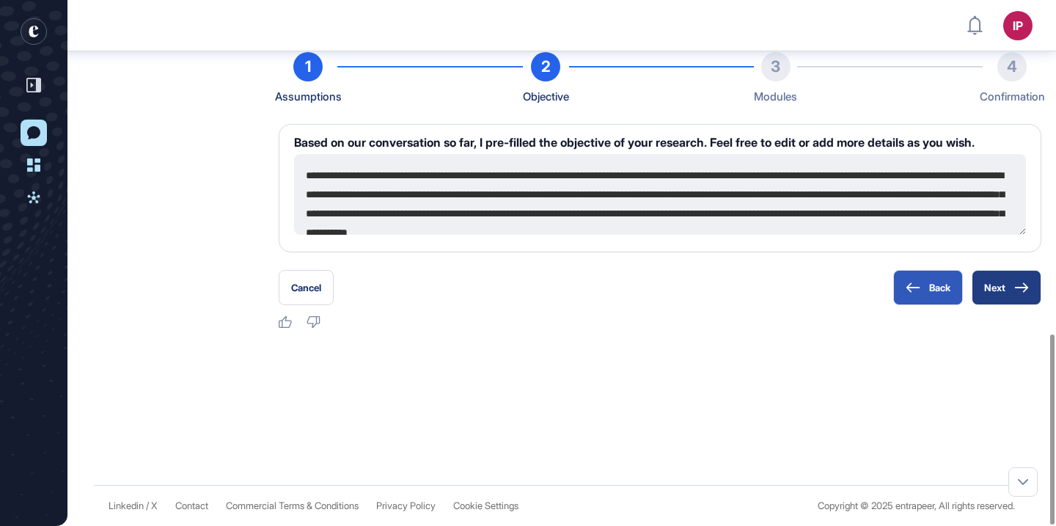
scroll to position [864, 0]
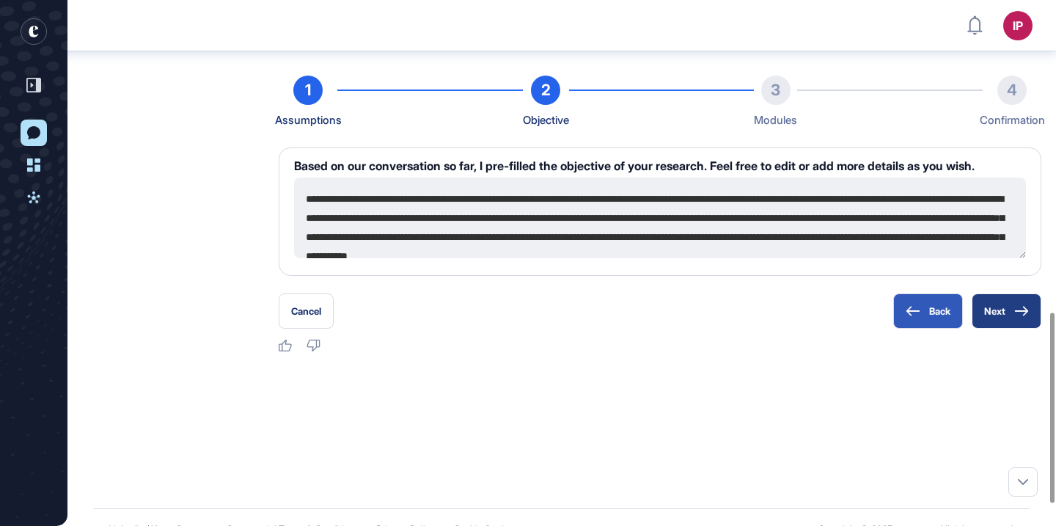
click at [1006, 329] on button "Next" at bounding box center [1007, 310] width 70 height 35
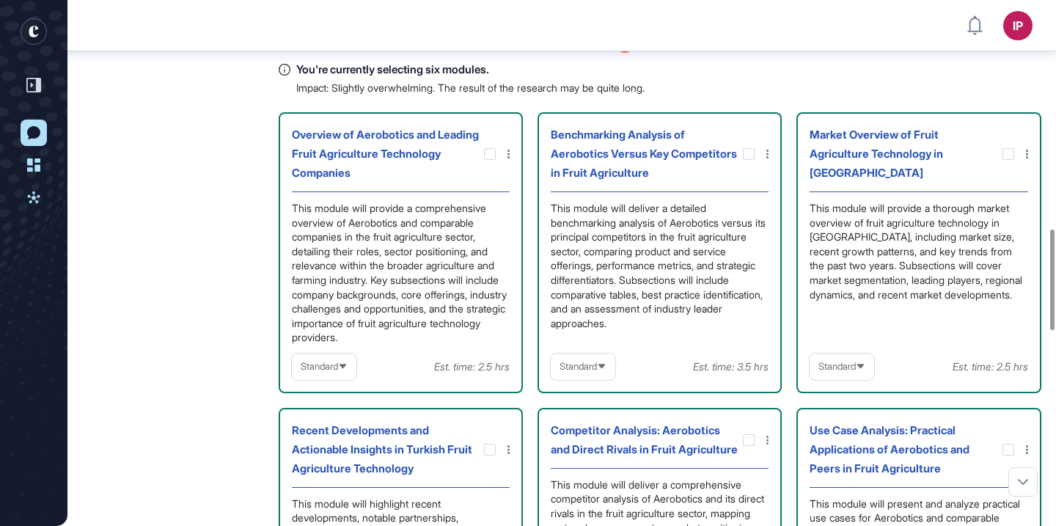
scroll to position [1197, 0]
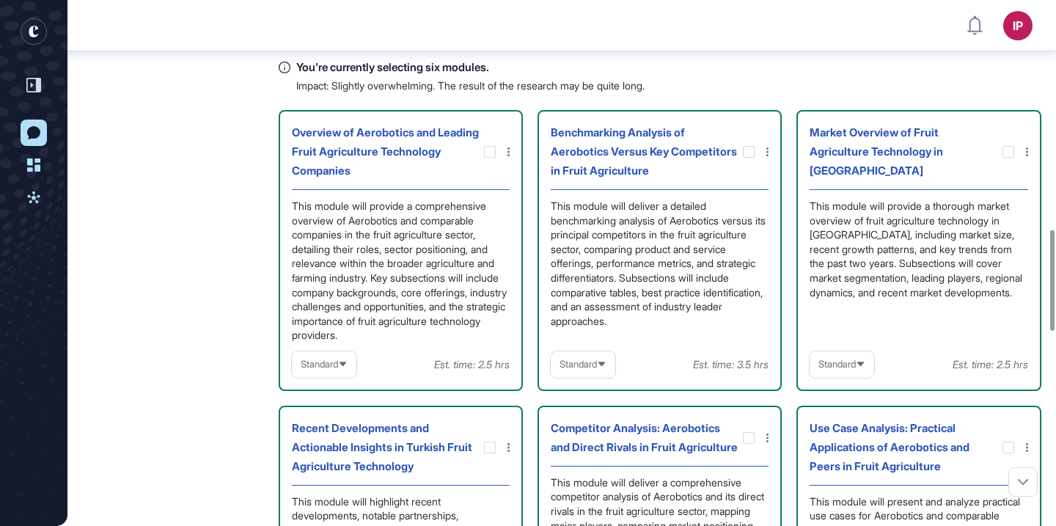
click at [756, 190] on div "Benchmarking Analysis of Aerobotics Versus Key Competitors in Fruit Agriculture" at bounding box center [660, 156] width 218 height 67
click at [0, 0] on icon at bounding box center [0, 0] width 0 height 0
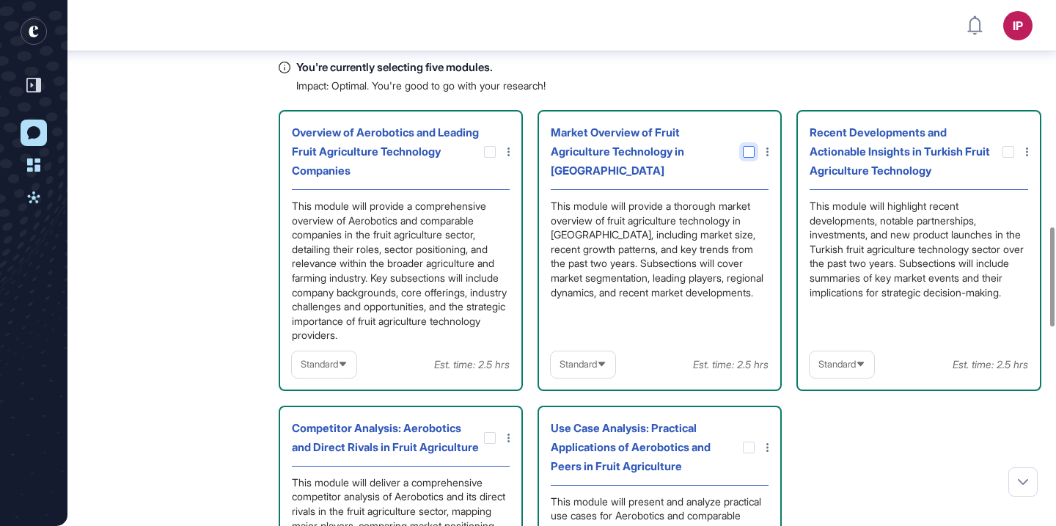
click at [745, 158] on div at bounding box center [749, 152] width 12 height 12
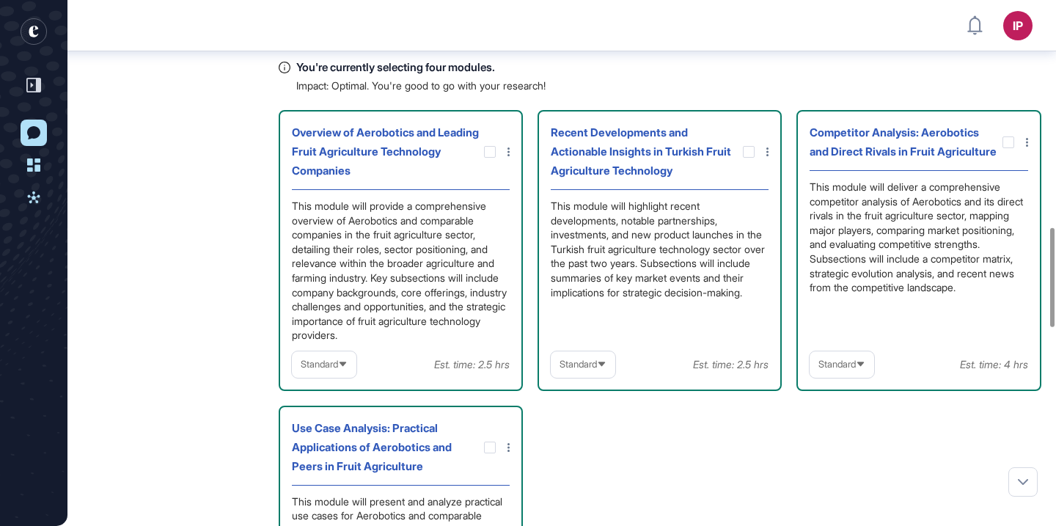
click at [742, 180] on div "Recent Developments and Actionable Insights in Turkish Fruit Agriculture Techno…" at bounding box center [647, 151] width 192 height 57
click at [0, 0] on icon at bounding box center [0, 0] width 0 height 0
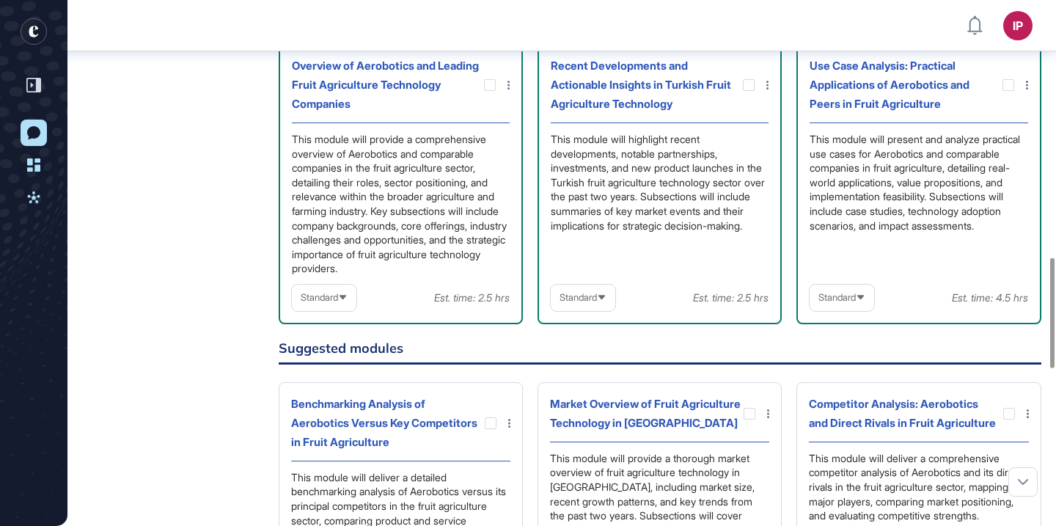
scroll to position [1268, 0]
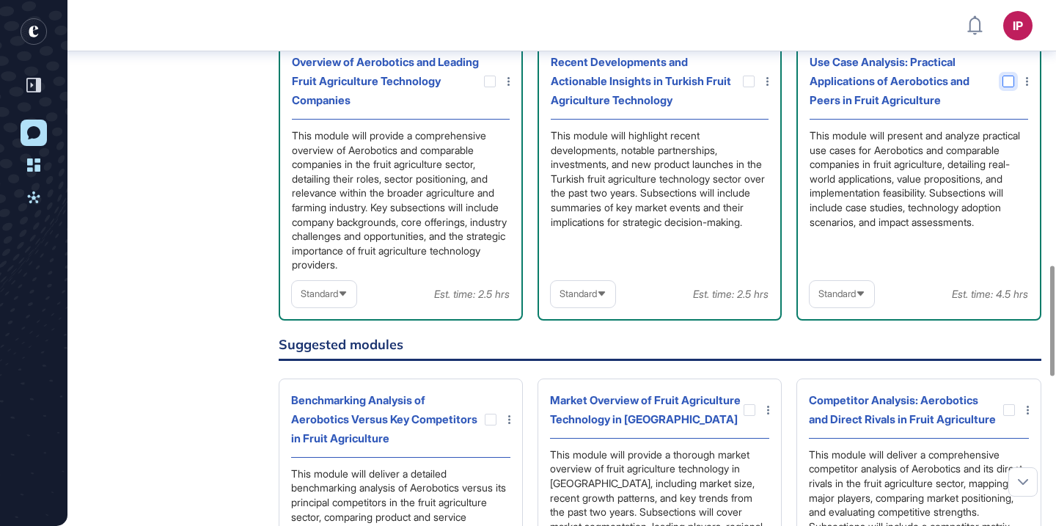
click at [0, 0] on icon at bounding box center [0, 0] width 0 height 0
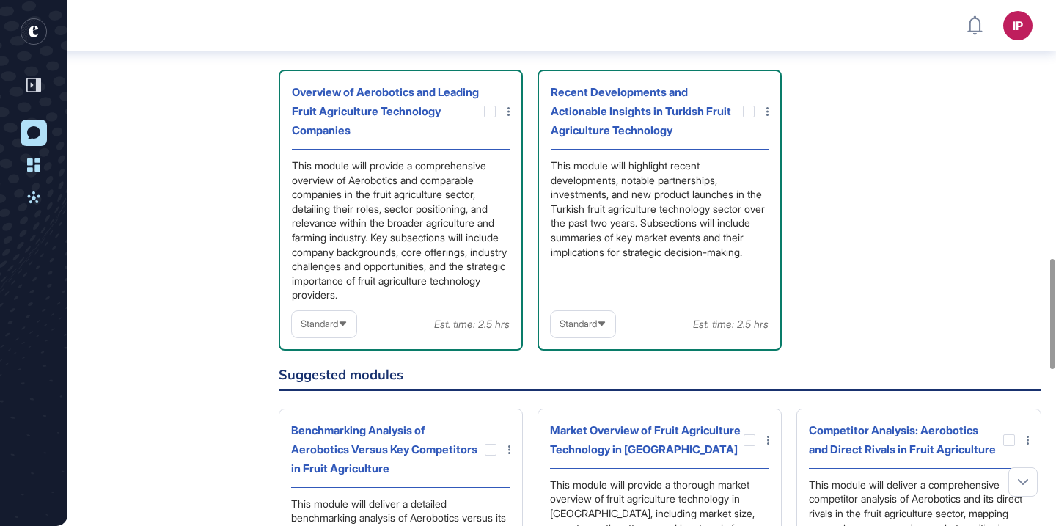
scroll to position [1226, 0]
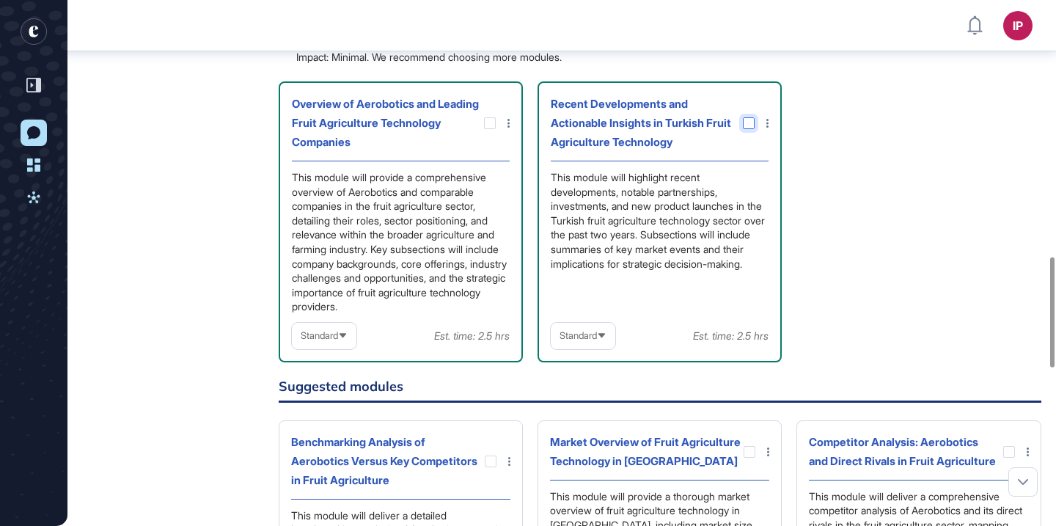
click at [0, 0] on icon at bounding box center [0, 0] width 0 height 0
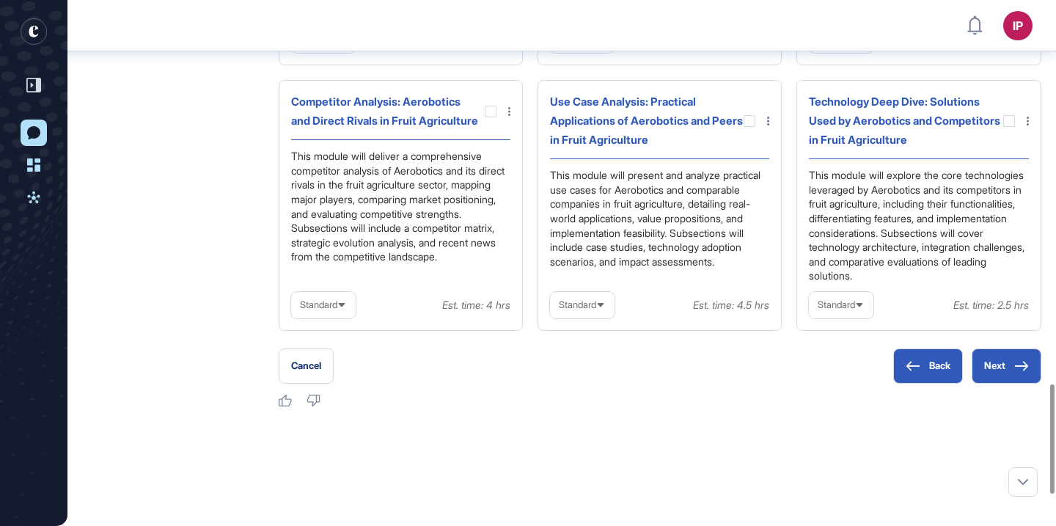
scroll to position [1993, 0]
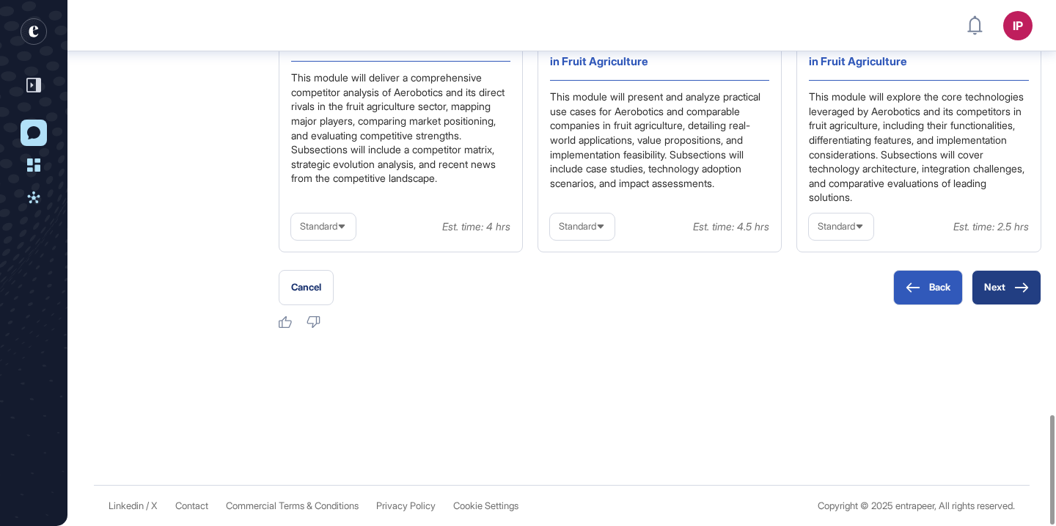
click at [991, 296] on button "Next" at bounding box center [1007, 287] width 70 height 35
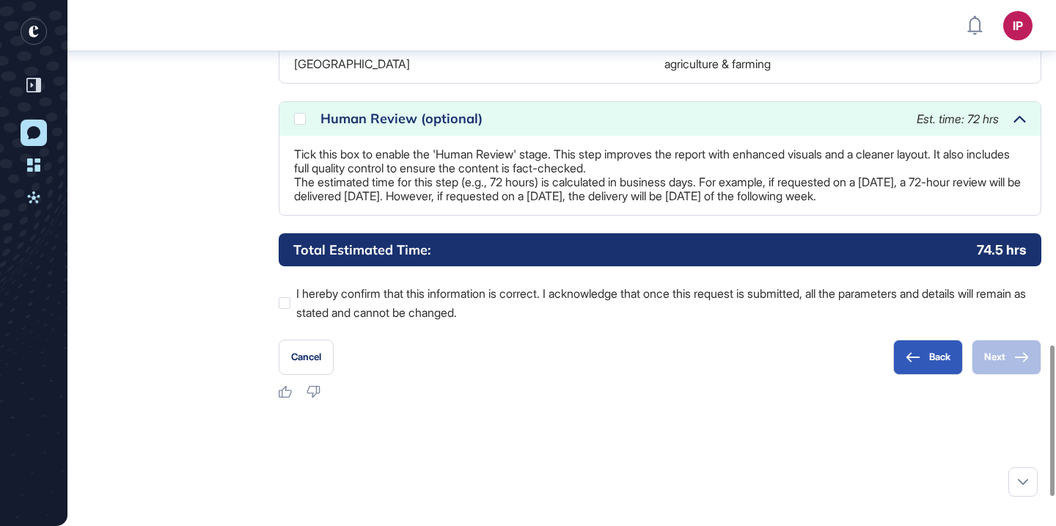
scroll to position [1199, 0]
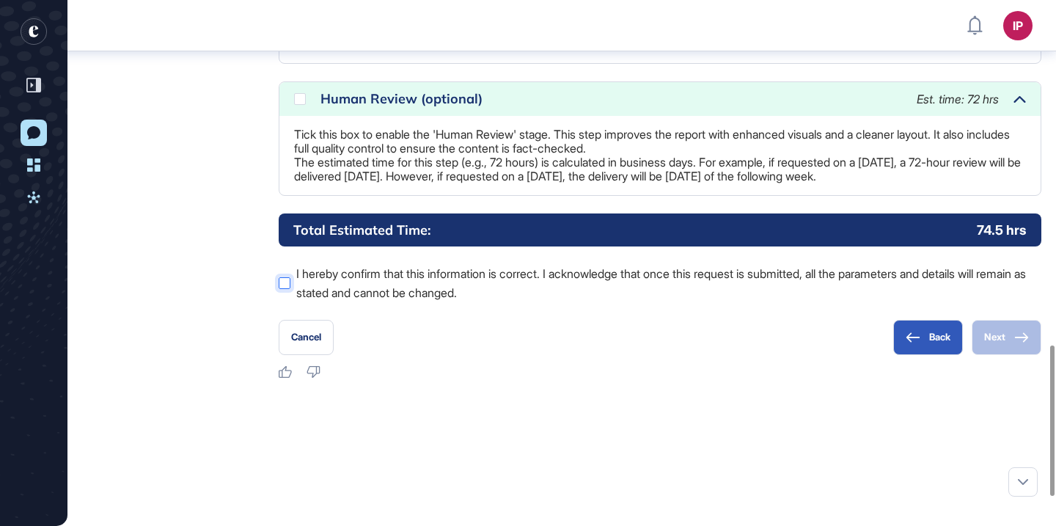
click at [283, 289] on div at bounding box center [285, 283] width 12 height 12
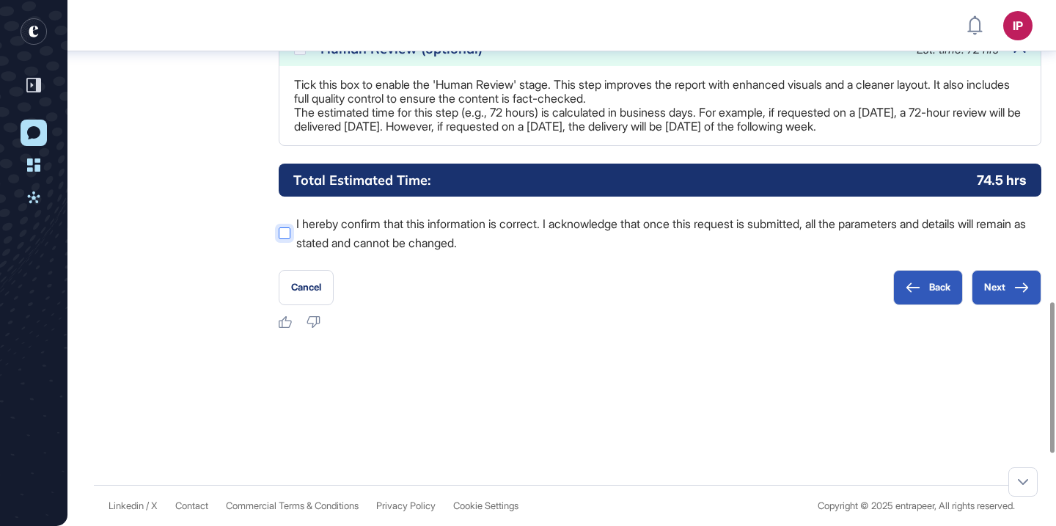
scroll to position [1299, 0]
click at [1021, 295] on button "Next" at bounding box center [1007, 287] width 70 height 35
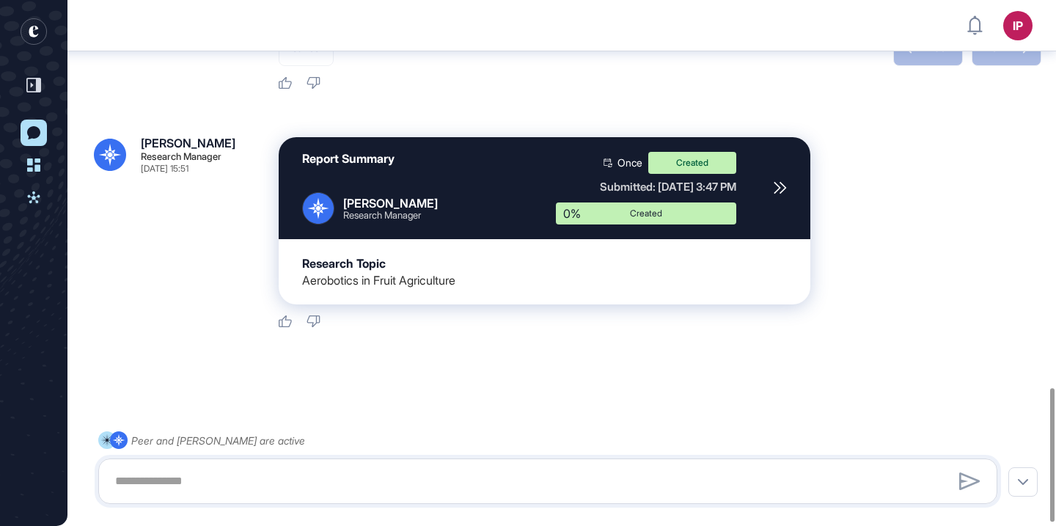
scroll to position [1527, 0]
click at [44, 191] on link "Activities" at bounding box center [34, 197] width 26 height 26
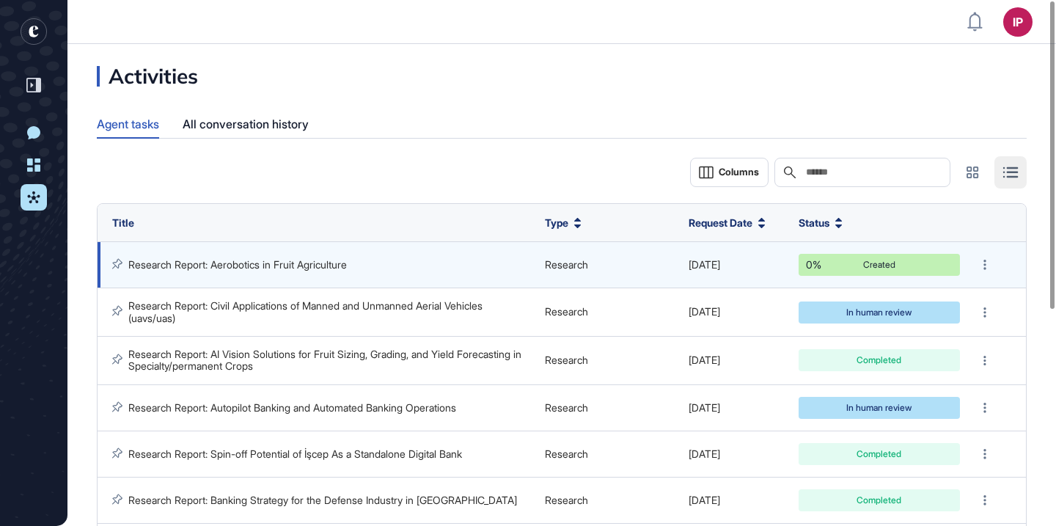
click at [313, 260] on link "Research Report: Aerobotics in Fruit Agriculture" at bounding box center [237, 264] width 219 height 12
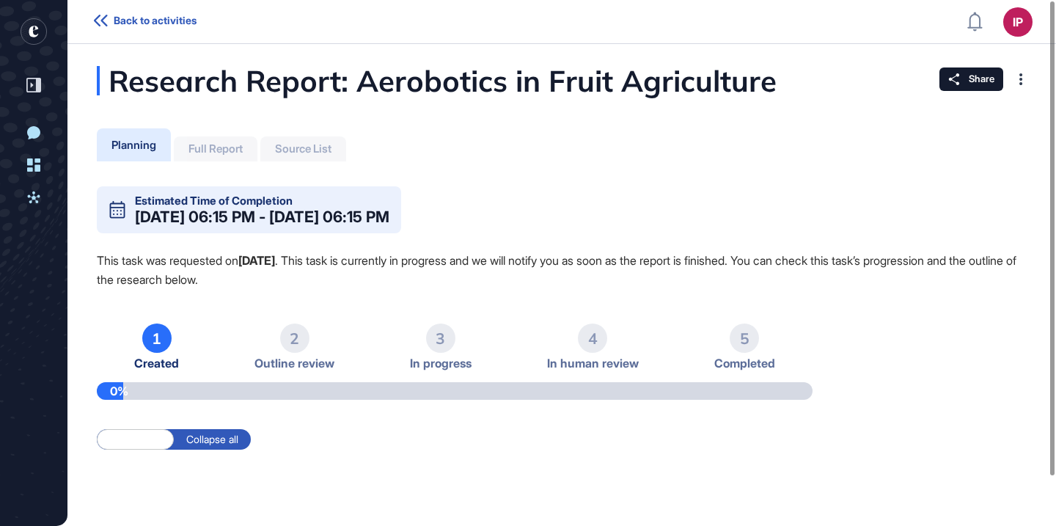
click at [384, 119] on div "Research Report: Aerobotics in Fruit Agriculture Planning Full Report Source Li…" at bounding box center [561, 291] width 989 height 451
click at [474, 147] on div "Research Report: Aerobotics in Fruit Agriculture Planning Full Report Source Li…" at bounding box center [561, 291] width 989 height 451
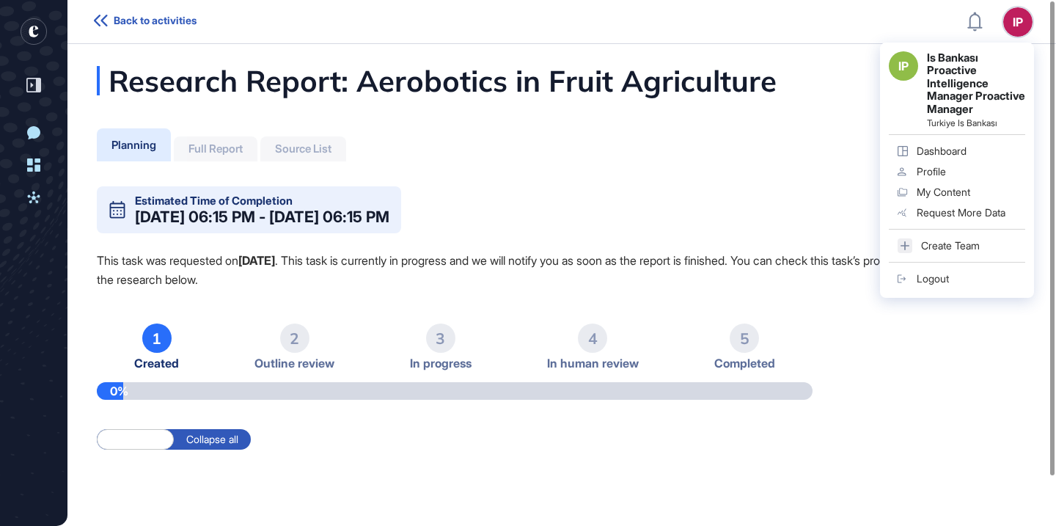
click at [1017, 22] on div "IP IP Is Bankası Proactive Intelligence Manager Proactive Manager Turkiye Is Ba…" at bounding box center [1018, 21] width 29 height 29
click at [932, 285] on div "Logout" at bounding box center [933, 279] width 32 height 12
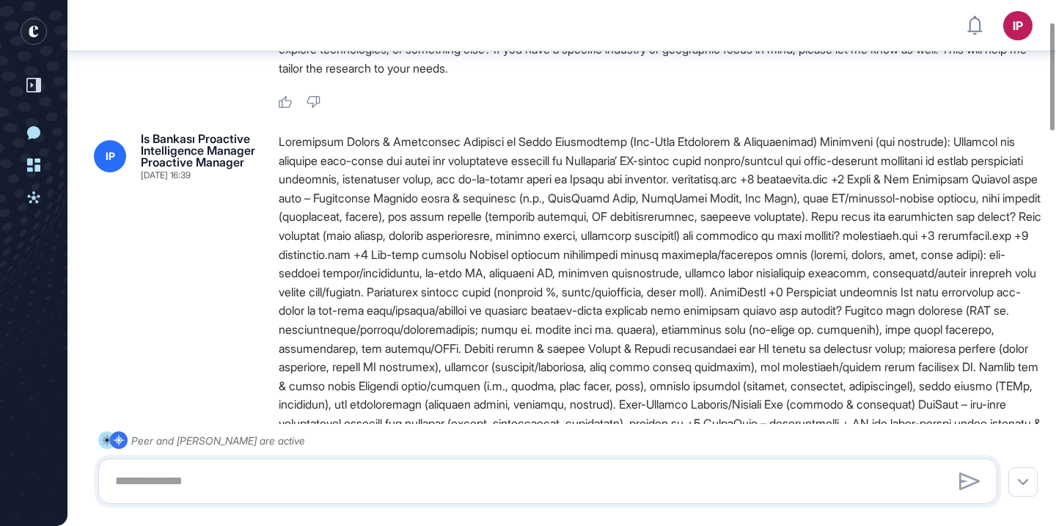
scroll to position [109, 0]
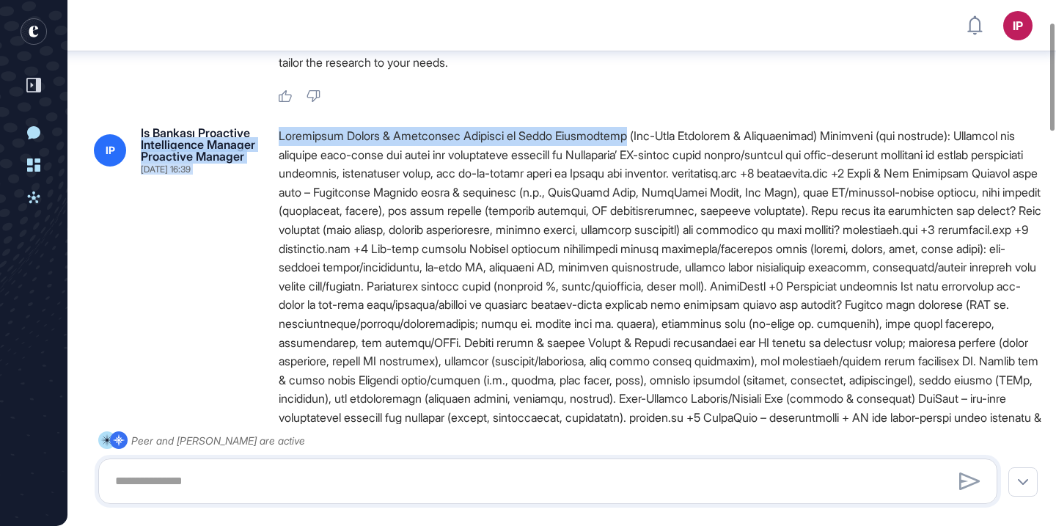
drag, startPoint x: 610, startPoint y: 138, endPoint x: 267, endPoint y: 136, distance: 342.6
click at [266, 136] on div "IP Is Bankası Proactive Intelligence Manager Proactive Manager Sep 18, 2025 16:…" at bounding box center [562, 437] width 936 height 620
click at [291, 141] on div at bounding box center [660, 437] width 763 height 620
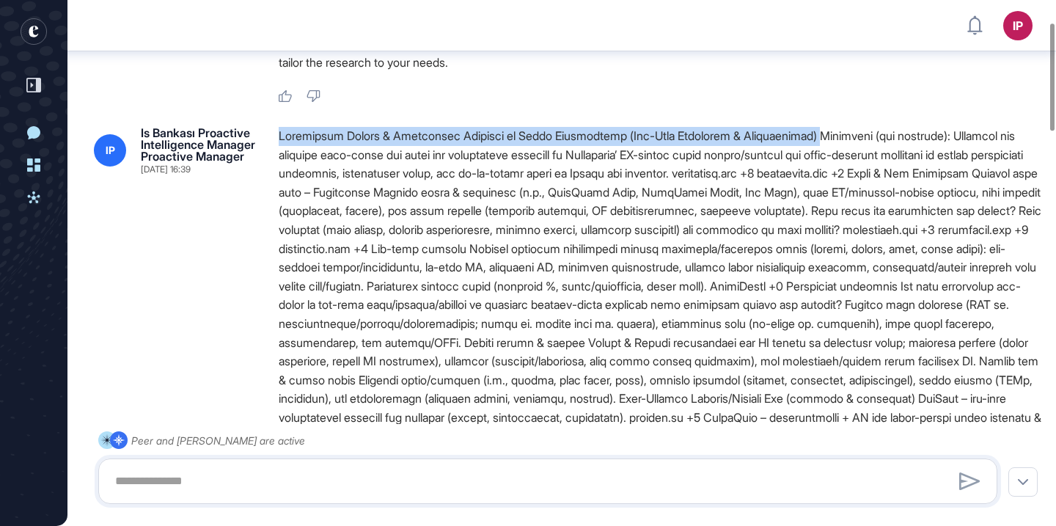
drag, startPoint x: 278, startPoint y: 134, endPoint x: 829, endPoint y: 135, distance: 550.9
click at [830, 136] on div "IP Is Bankası Proactive Intelligence Manager Proactive Manager Sep 18, 2025 16:…" at bounding box center [562, 437] width 936 height 620
copy div "Aerobotics Market & Competitor Analysis in Fruit Agriculture (Use-Case Discover…"
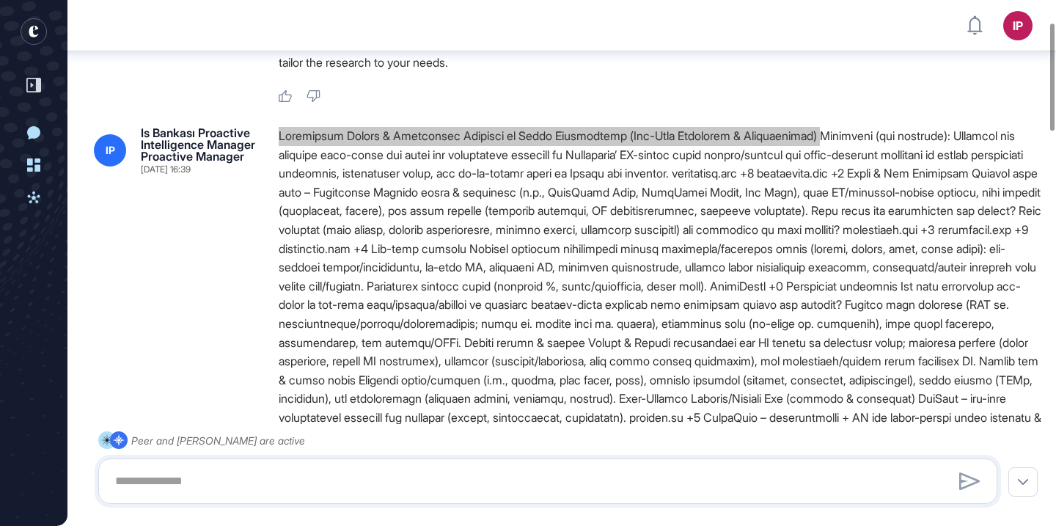
drag, startPoint x: 759, startPoint y: 143, endPoint x: 827, endPoint y: 0, distance: 158.2
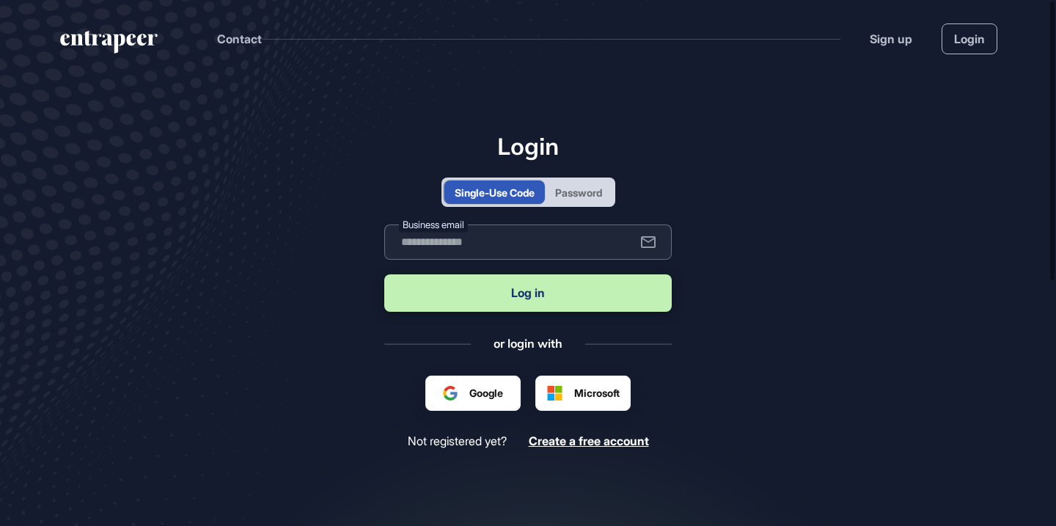
click at [554, 230] on input "text" at bounding box center [528, 241] width 288 height 35
type input "**********"
click at [582, 295] on button "Log in" at bounding box center [528, 292] width 288 height 37
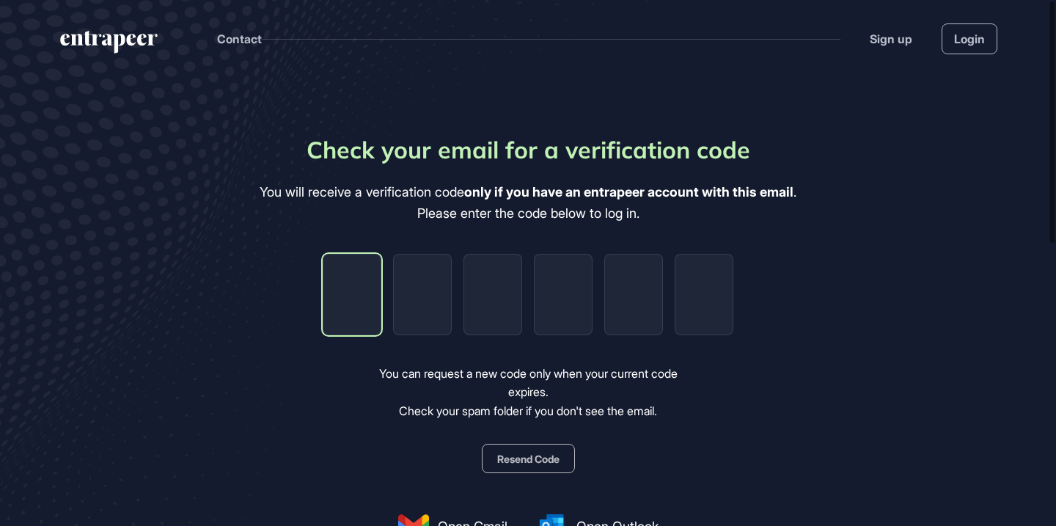
type input "*"
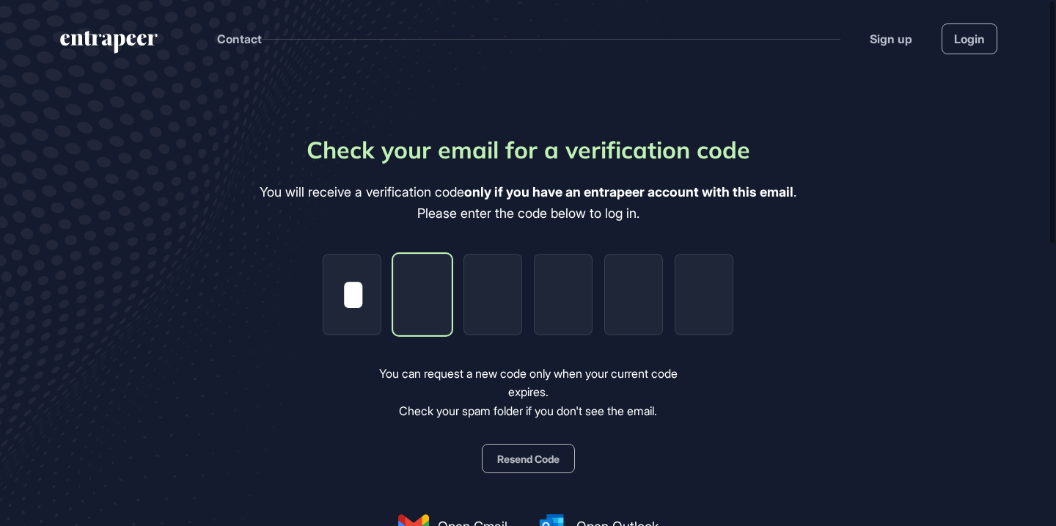
type input "*"
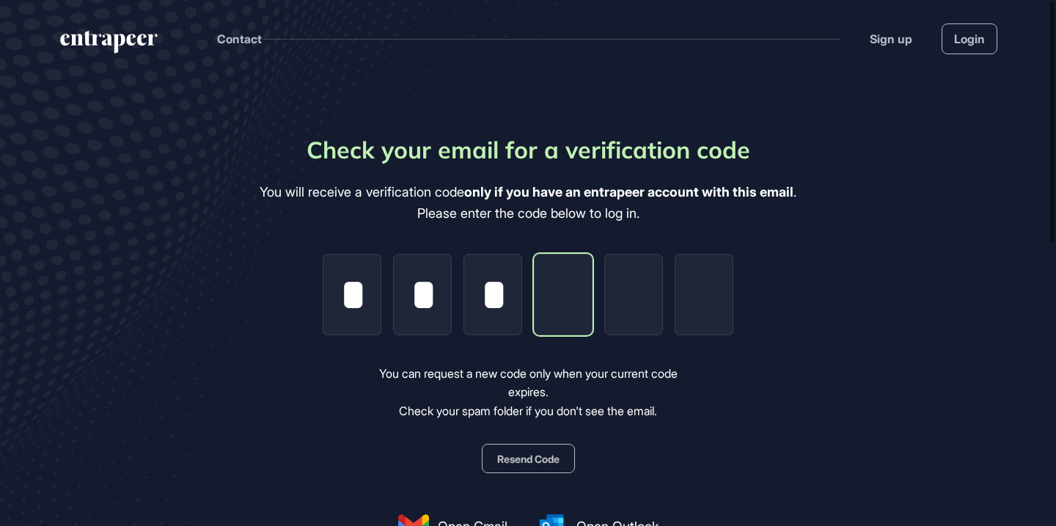
type input "*"
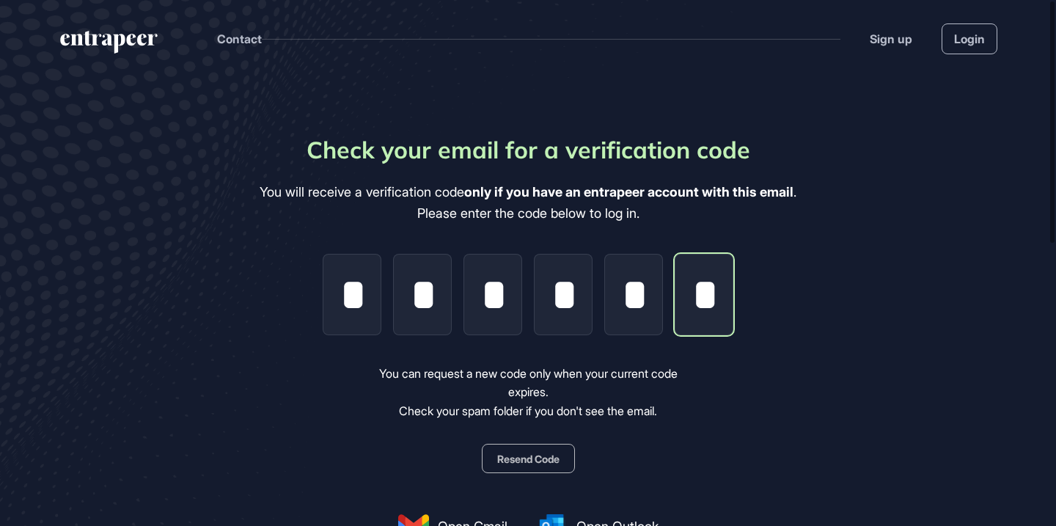
scroll to position [0, 1]
type input "*"
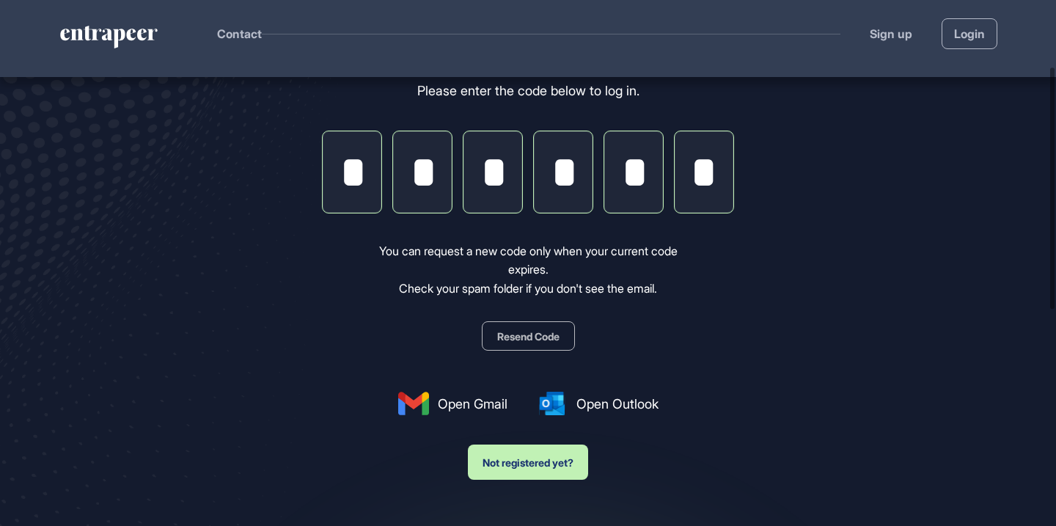
scroll to position [158, 0]
